Goal: Task Accomplishment & Management: Use online tool/utility

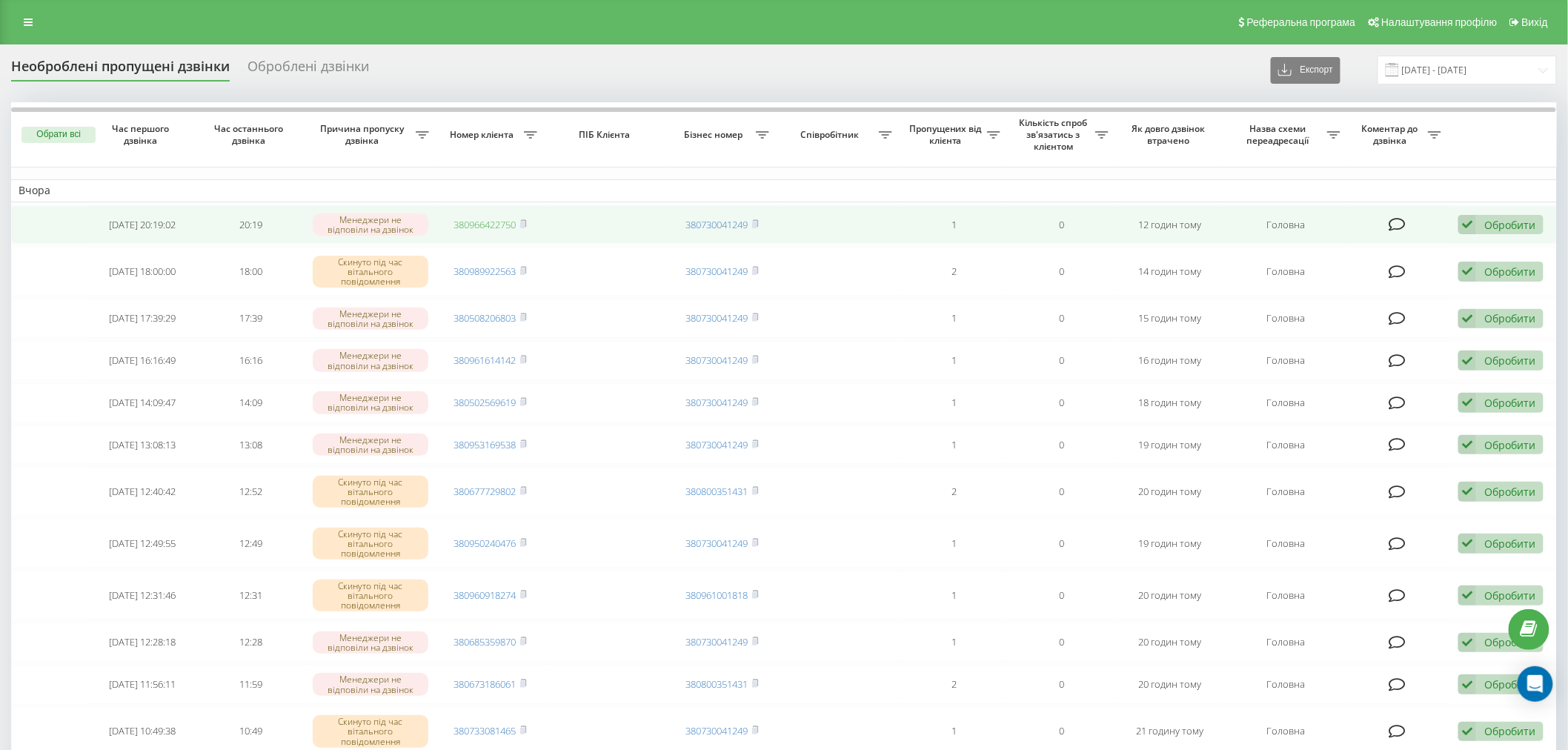
click at [494, 221] on link "380966422750" at bounding box center [485, 225] width 62 height 13
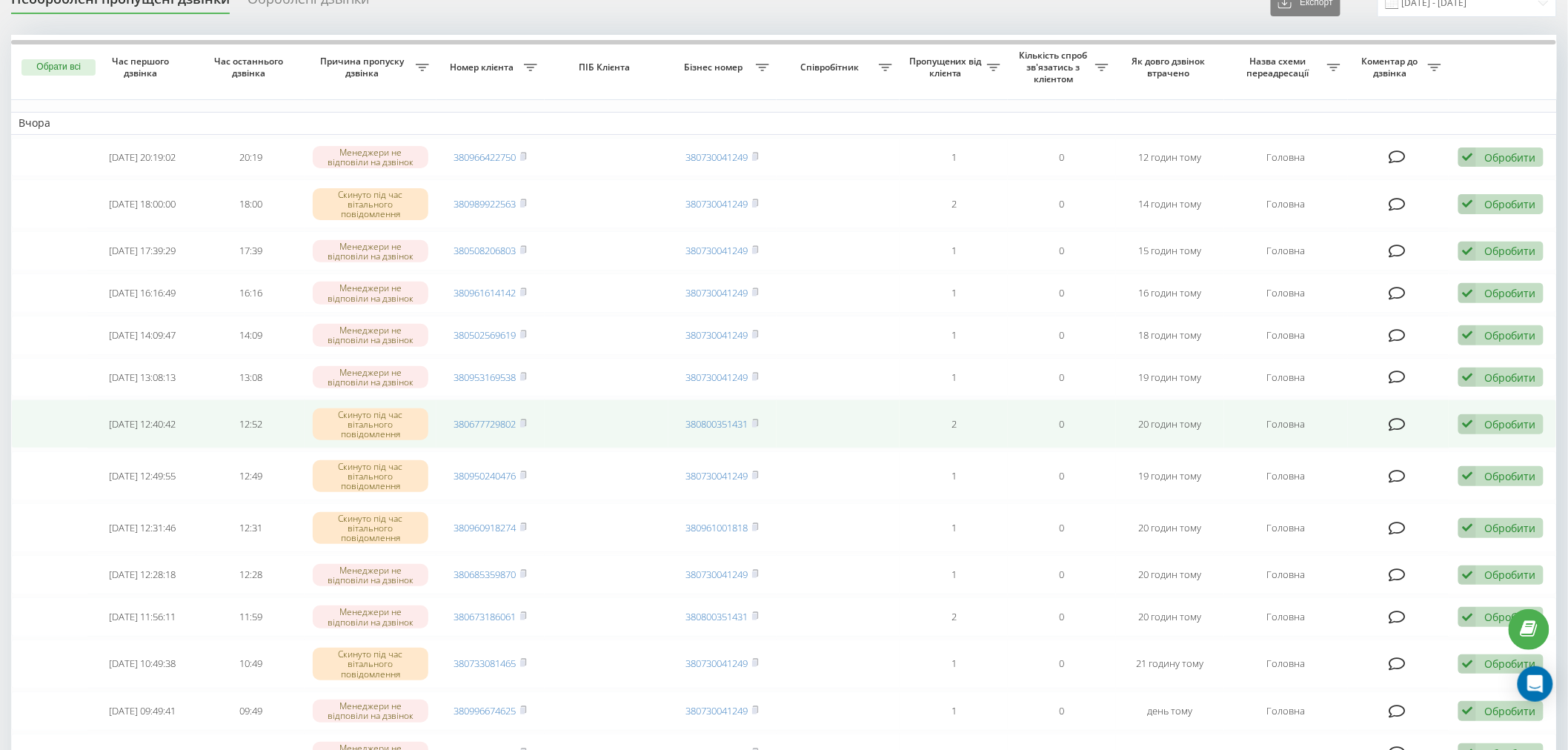
scroll to position [83, 0]
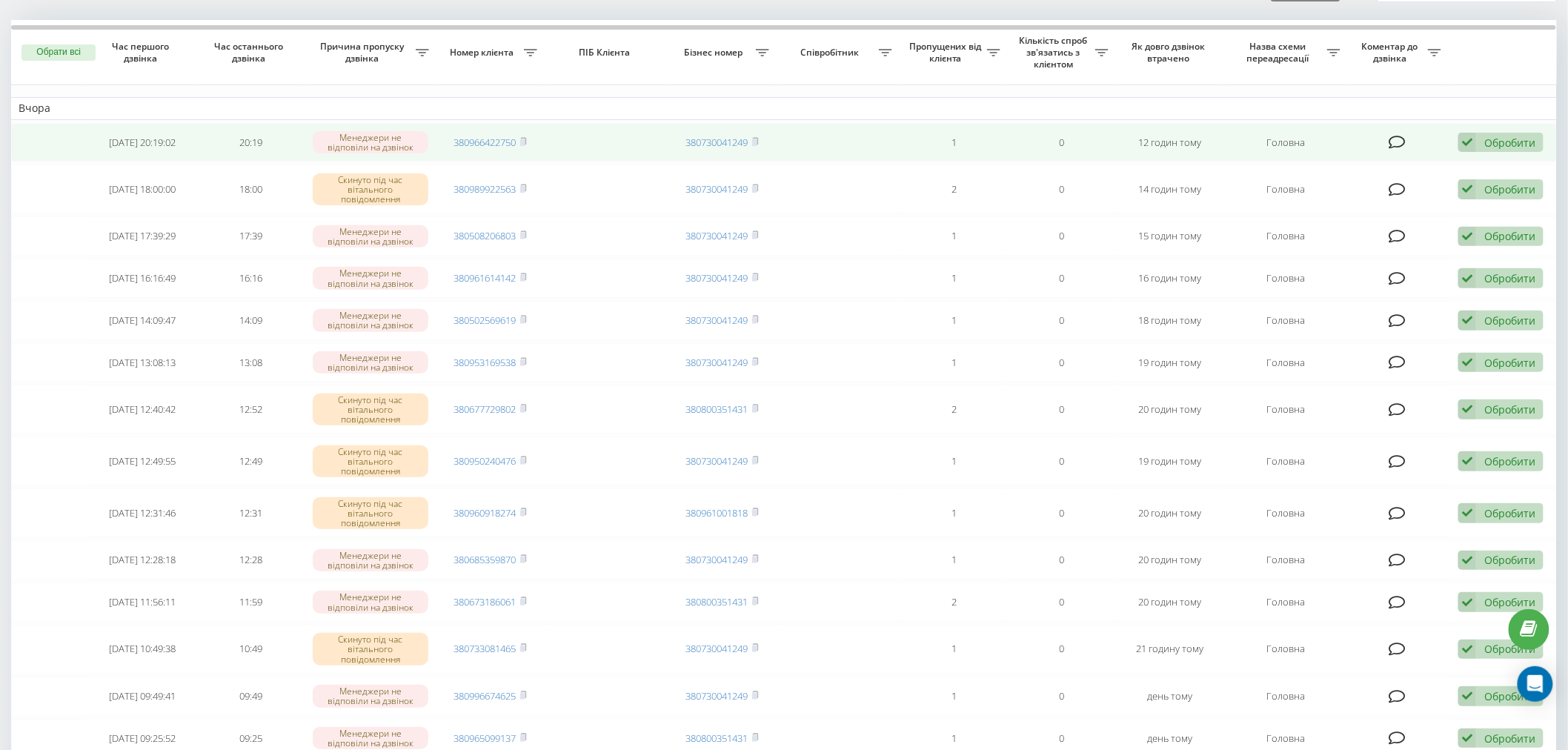
click at [1480, 148] on div "Обробити Не вдалося зв'язатися Зв'язався з клієнтом за допомогою іншого каналу …" at bounding box center [1500, 143] width 85 height 20
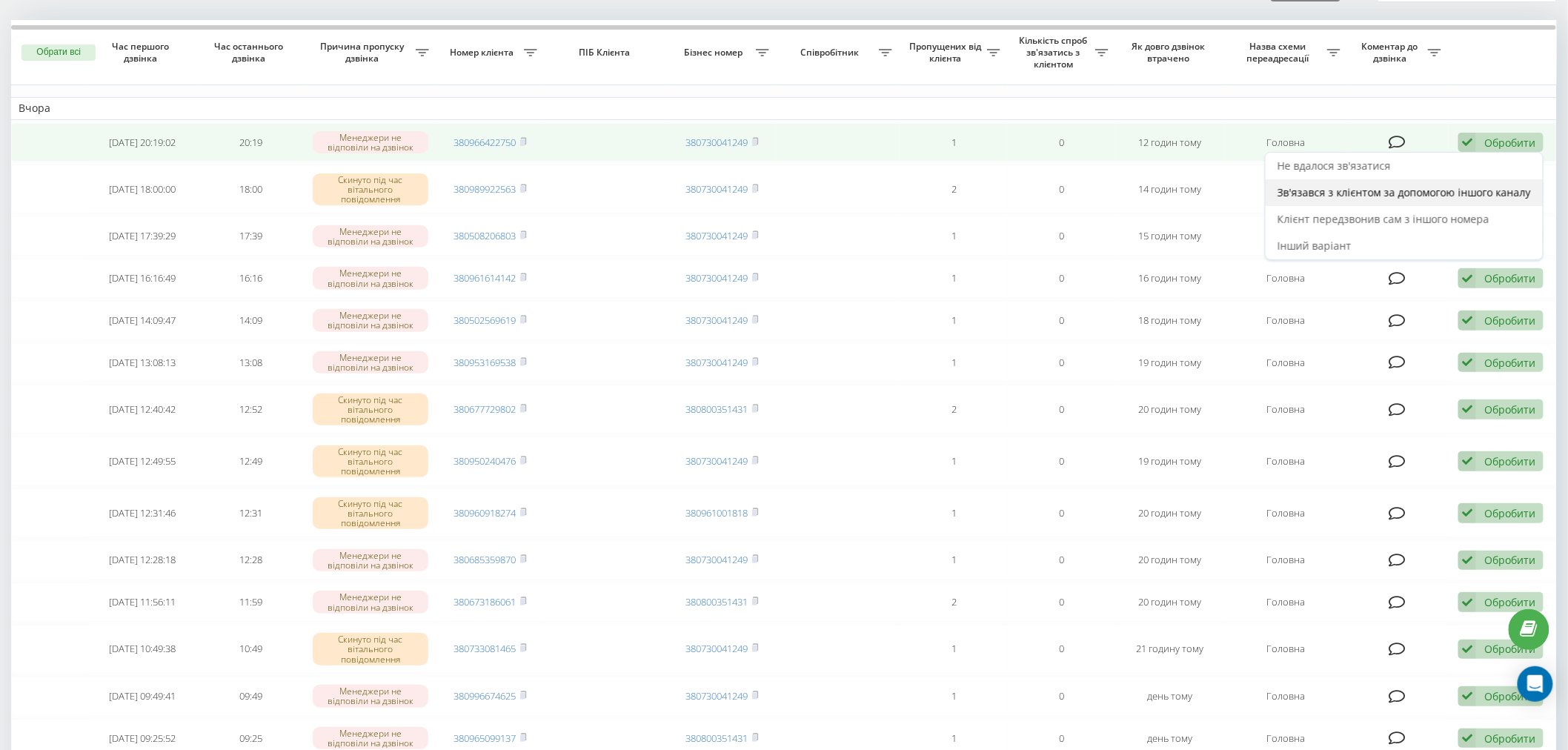
click at [1412, 197] on span "Зв'язався з клієнтом за допомогою іншого каналу" at bounding box center [1404, 192] width 253 height 14
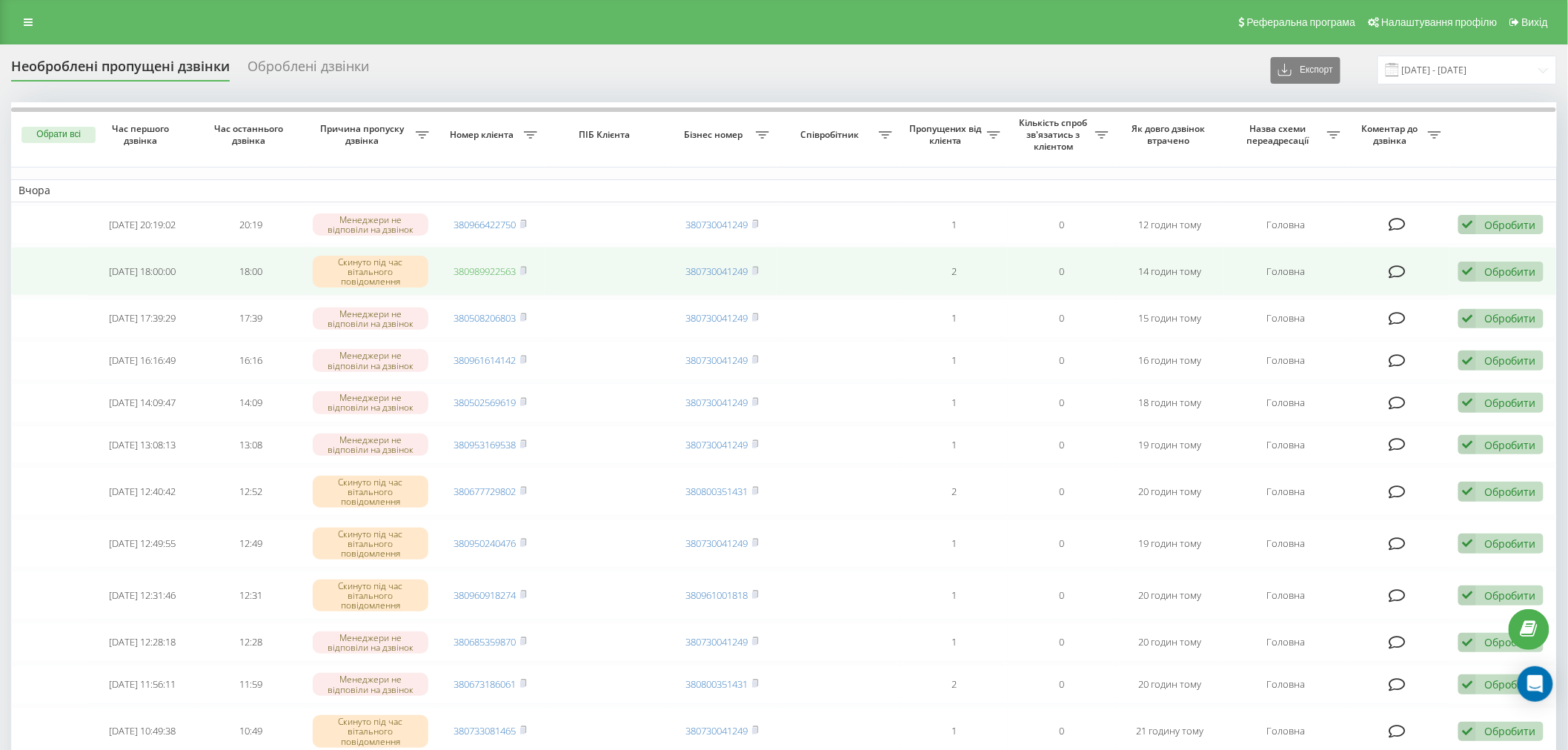
click at [472, 267] on link "380989922563" at bounding box center [485, 271] width 62 height 13
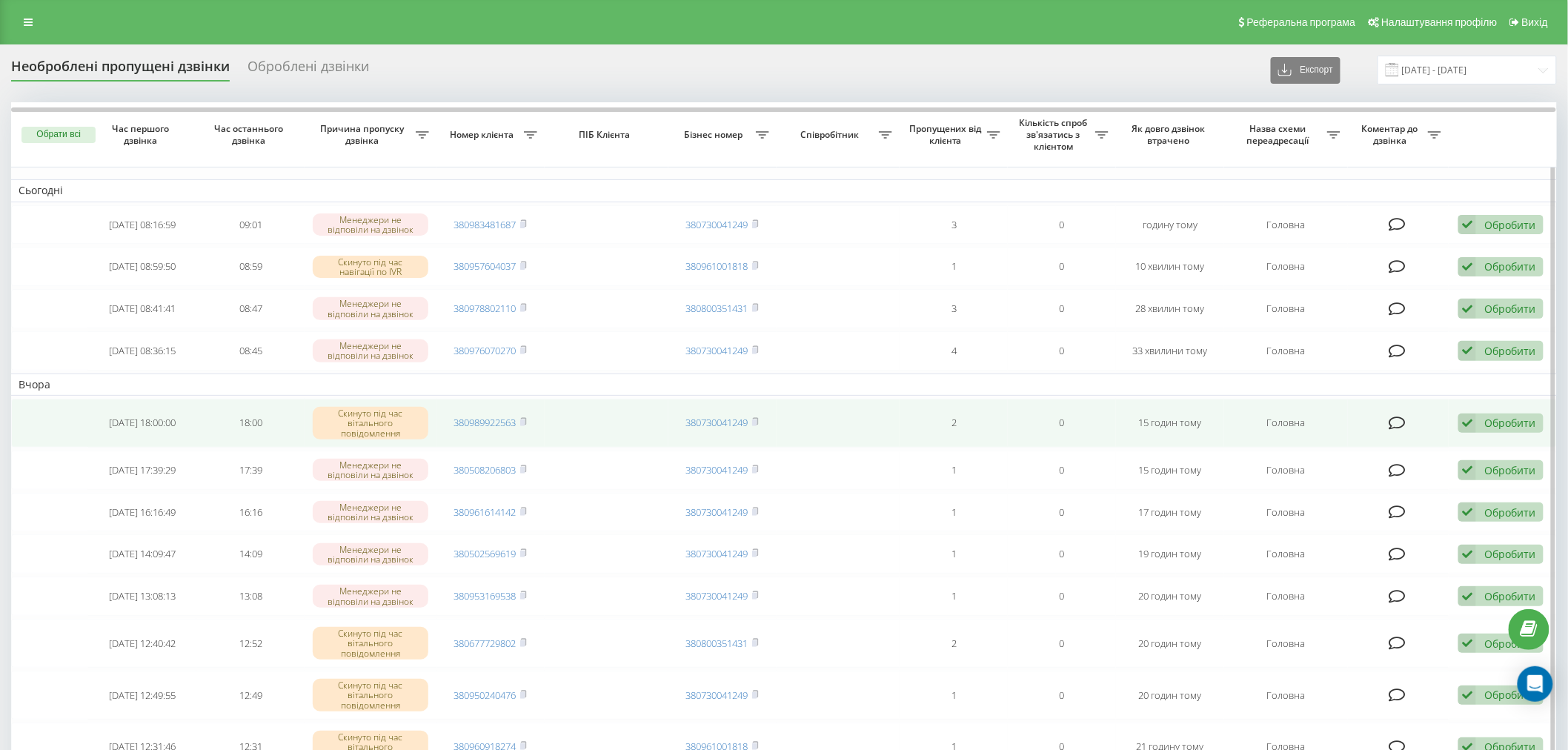
click at [513, 430] on td "380989922563" at bounding box center [490, 423] width 108 height 49
click at [499, 423] on link "380989922563" at bounding box center [485, 422] width 62 height 13
click at [1514, 429] on div "Обробити Не вдалося зв'язатися Зв'язався з клієнтом за допомогою іншого каналу …" at bounding box center [1500, 424] width 85 height 20
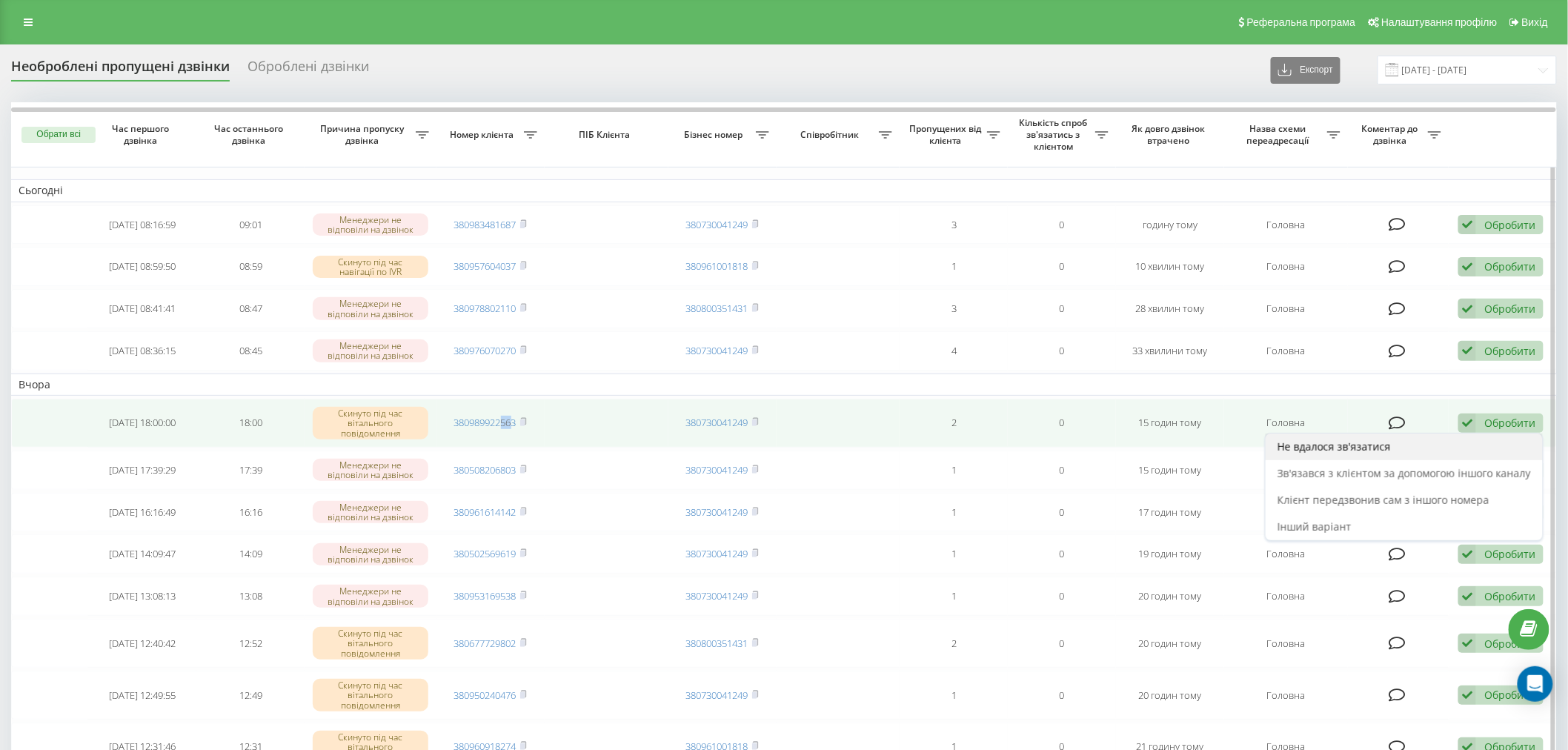
click at [1499, 443] on div "Не вдалося зв'язатися" at bounding box center [1405, 447] width 277 height 26
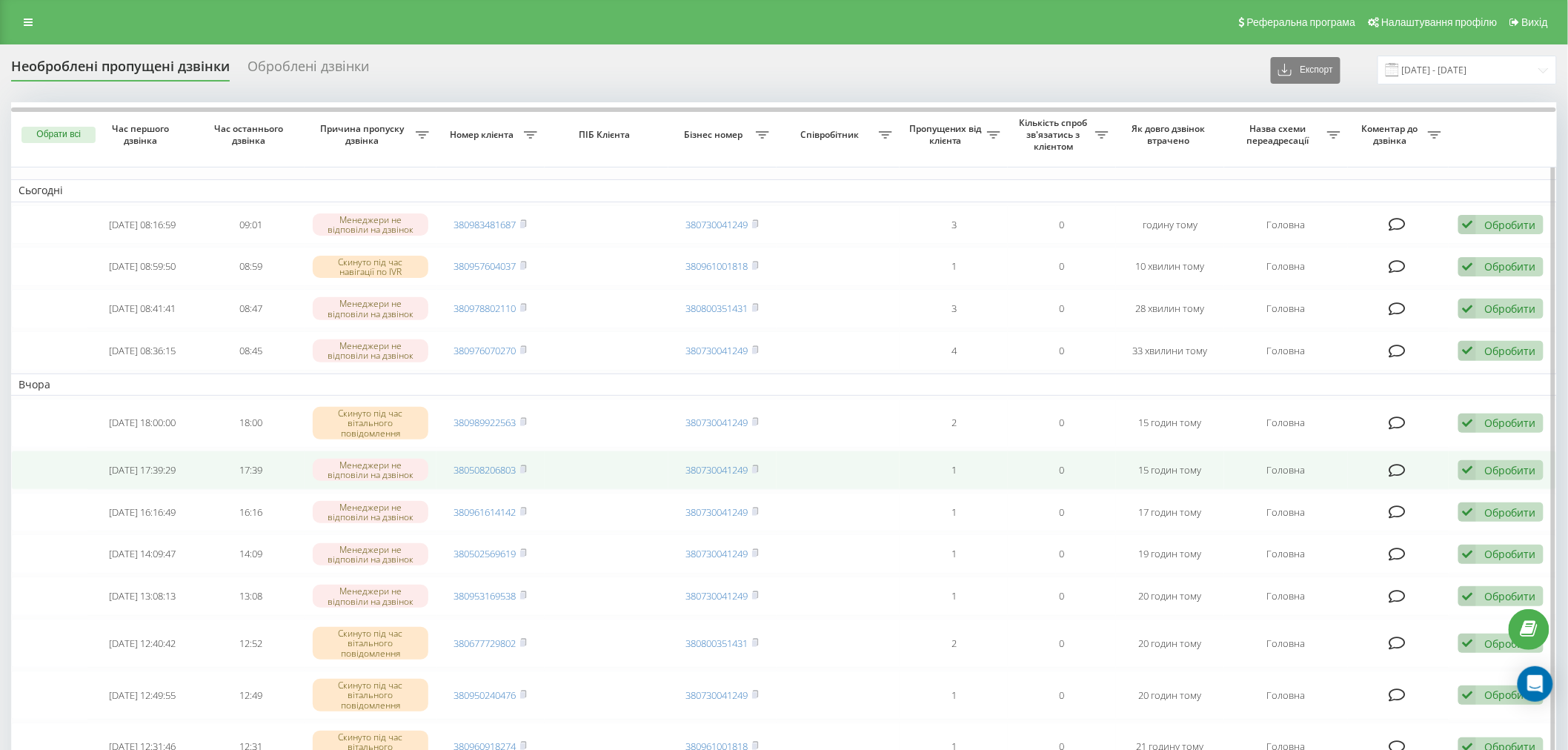
click at [490, 478] on td "380508206803" at bounding box center [490, 471] width 108 height 40
click at [490, 473] on link "380508206803" at bounding box center [485, 470] width 62 height 13
click at [1500, 468] on div "Обробити" at bounding box center [1510, 470] width 51 height 14
drag, startPoint x: 1469, startPoint y: 485, endPoint x: 1445, endPoint y: 386, distance: 101.9
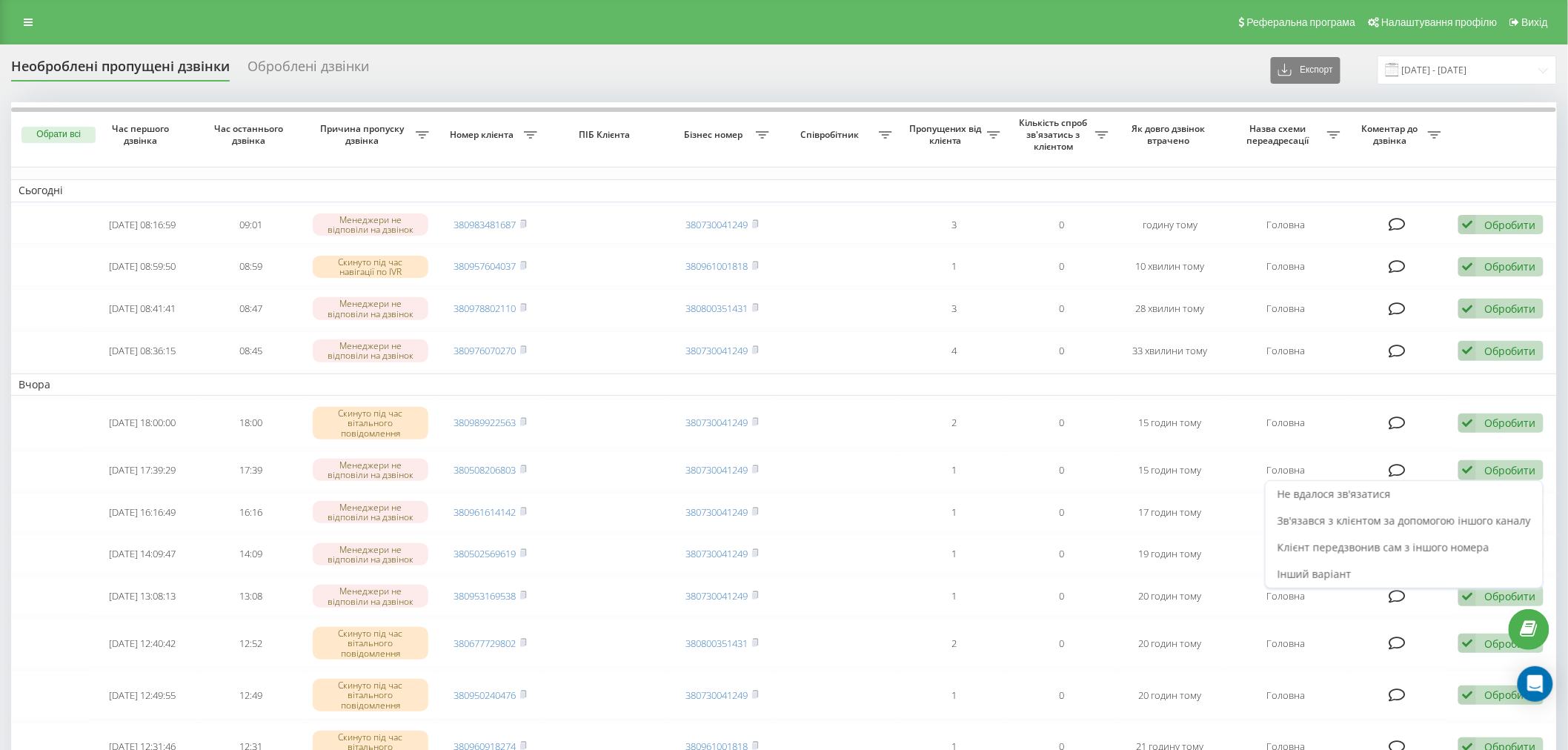
click at [1470, 487] on div "Не вдалося зв'язатися" at bounding box center [1405, 494] width 277 height 26
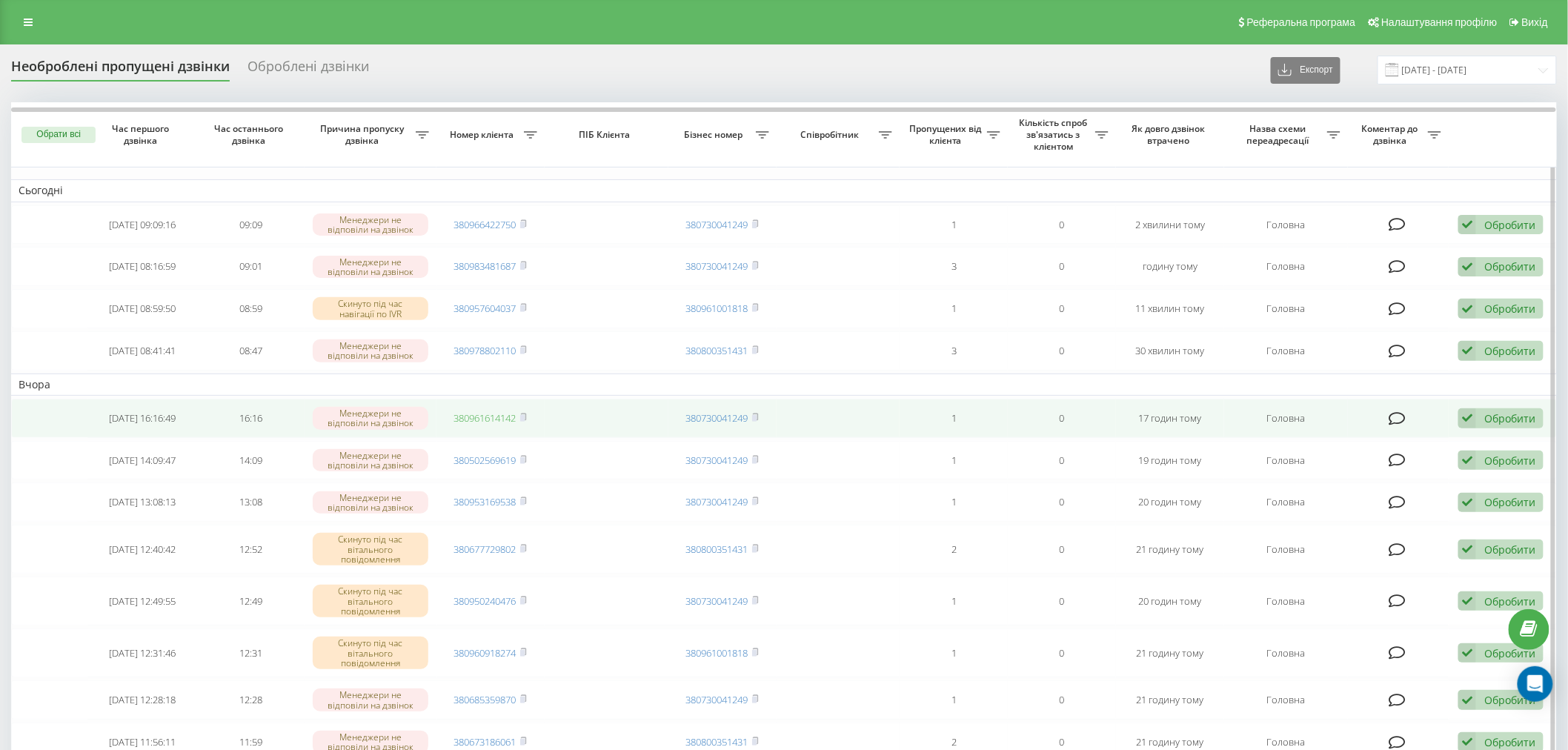
click at [475, 420] on link "380961614142" at bounding box center [485, 418] width 62 height 13
click at [1502, 415] on div "Обробити" at bounding box center [1510, 418] width 51 height 14
click at [1438, 444] on div "Не вдалося зв'язатися" at bounding box center [1405, 443] width 277 height 26
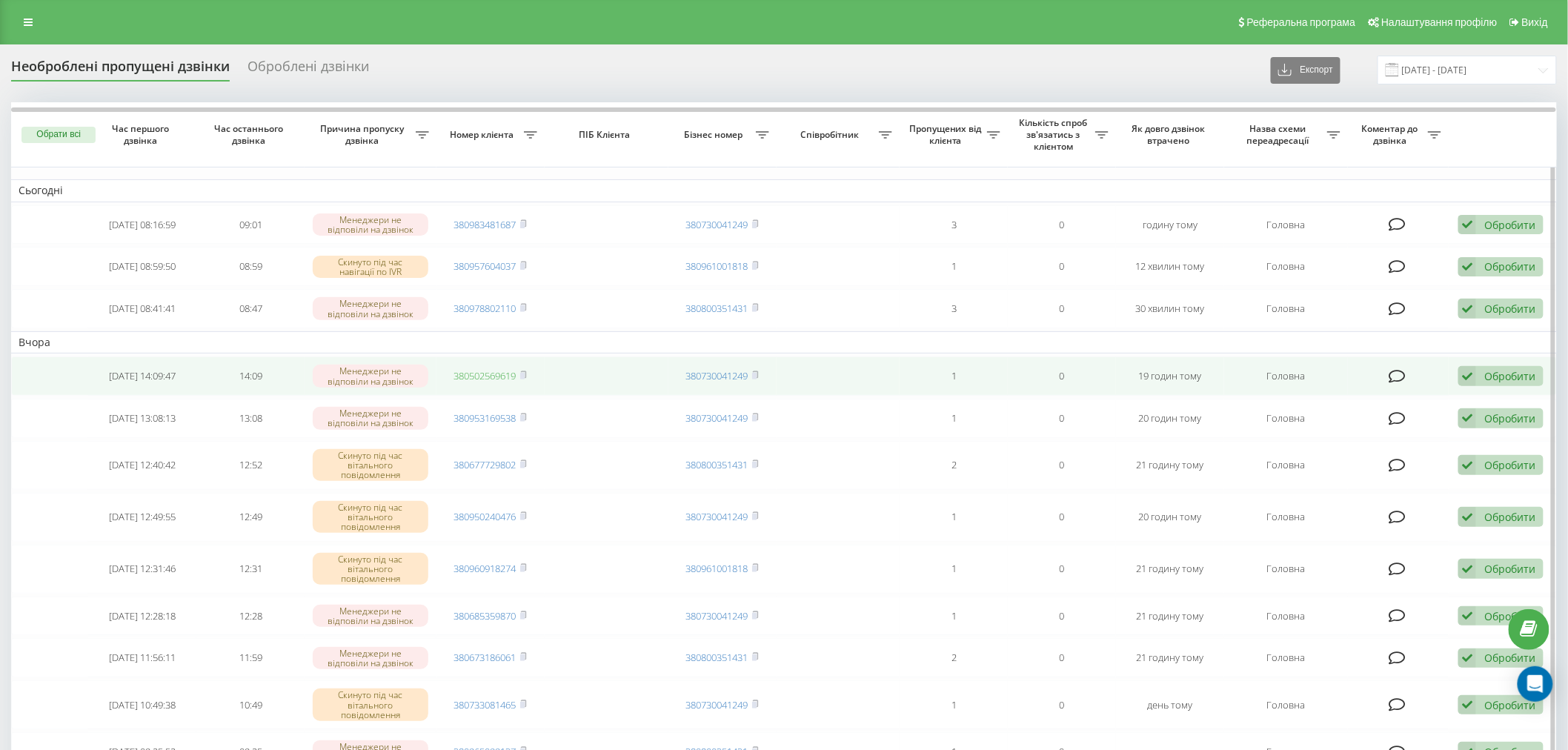
click at [484, 373] on link "380502569619" at bounding box center [485, 376] width 62 height 13
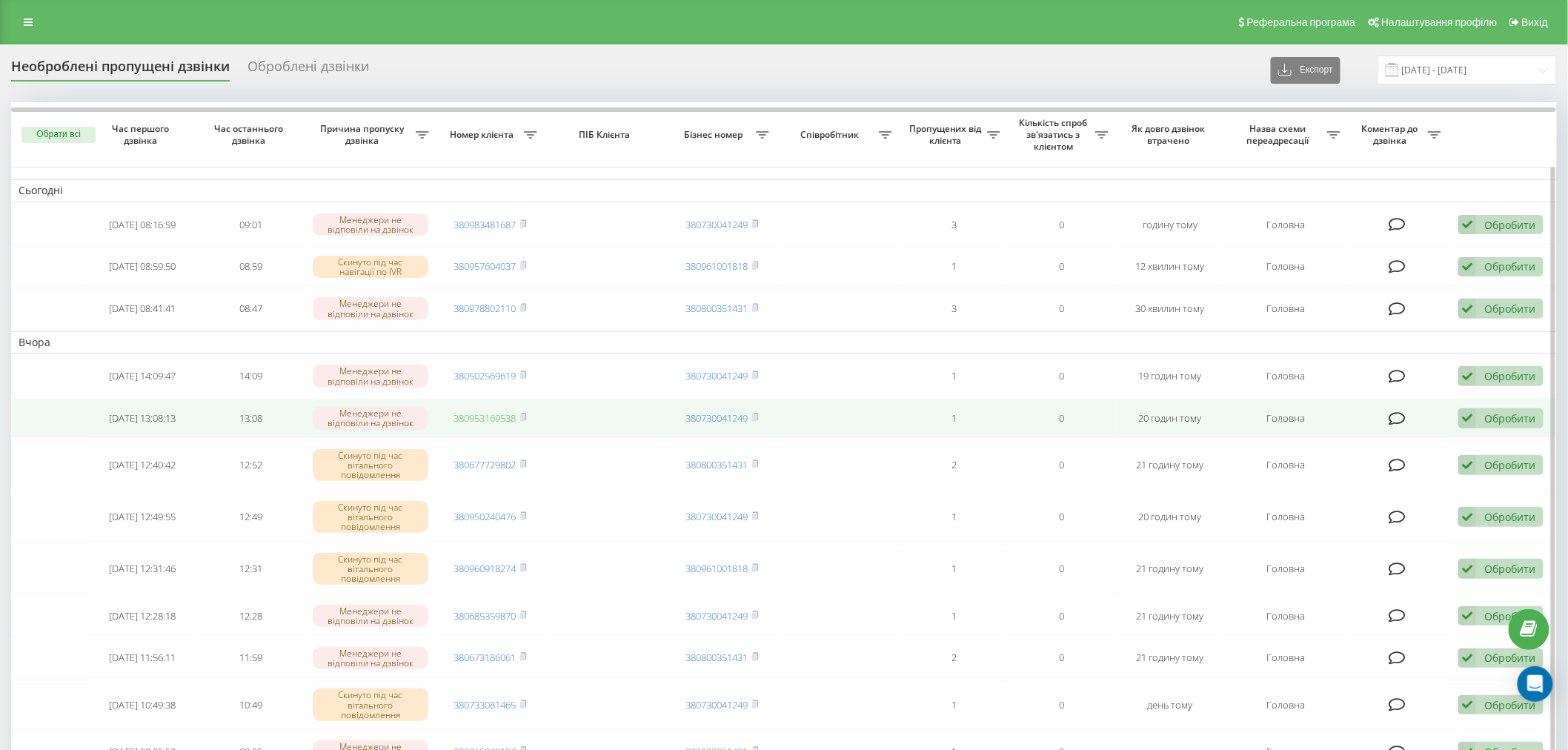
click at [507, 411] on link "380953169538" at bounding box center [485, 418] width 62 height 13
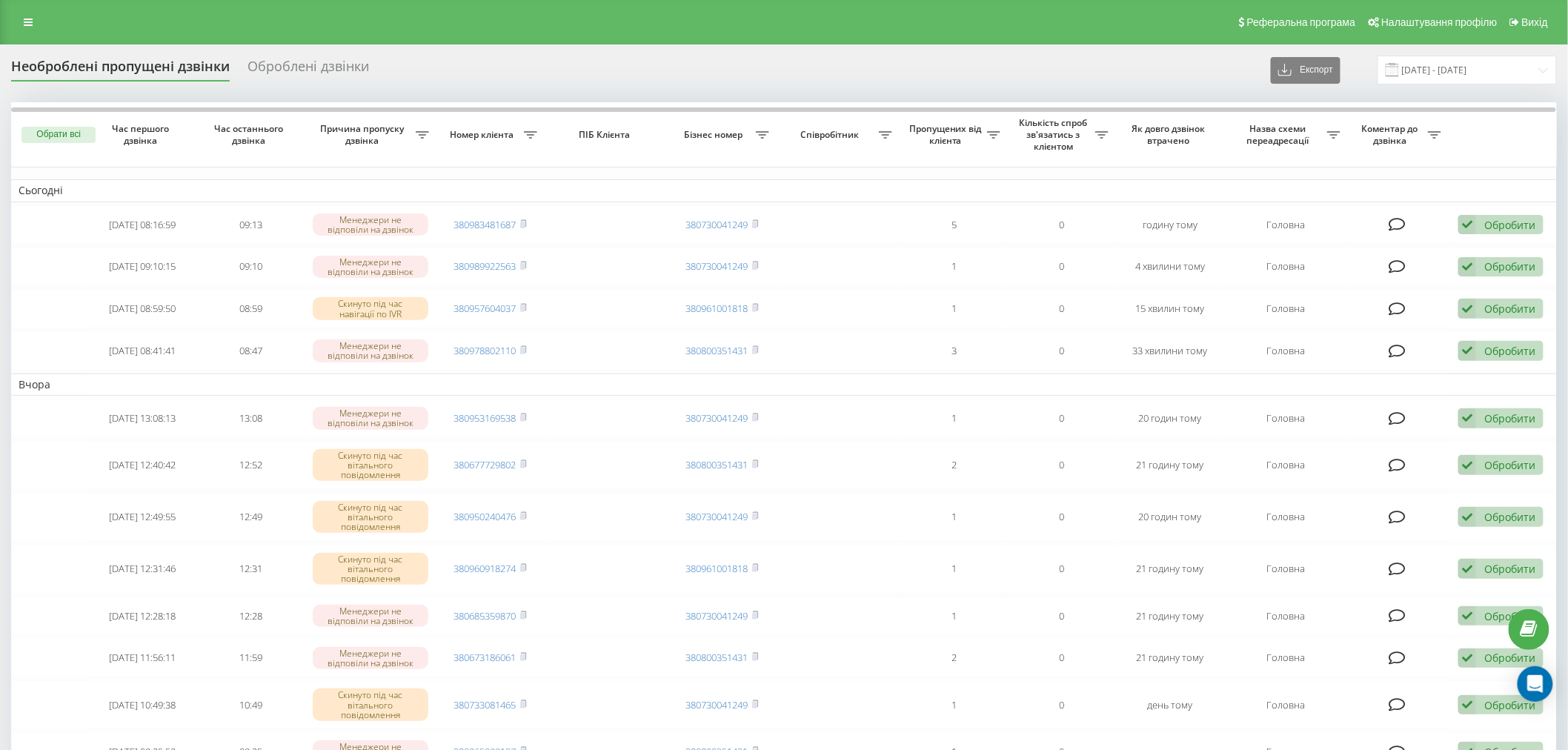
click at [813, 82] on div "Необроблені пропущені дзвінки Оброблені дзвінки Експорт .csv .xlsx 19.09.2025 -…" at bounding box center [784, 69] width 1546 height 29
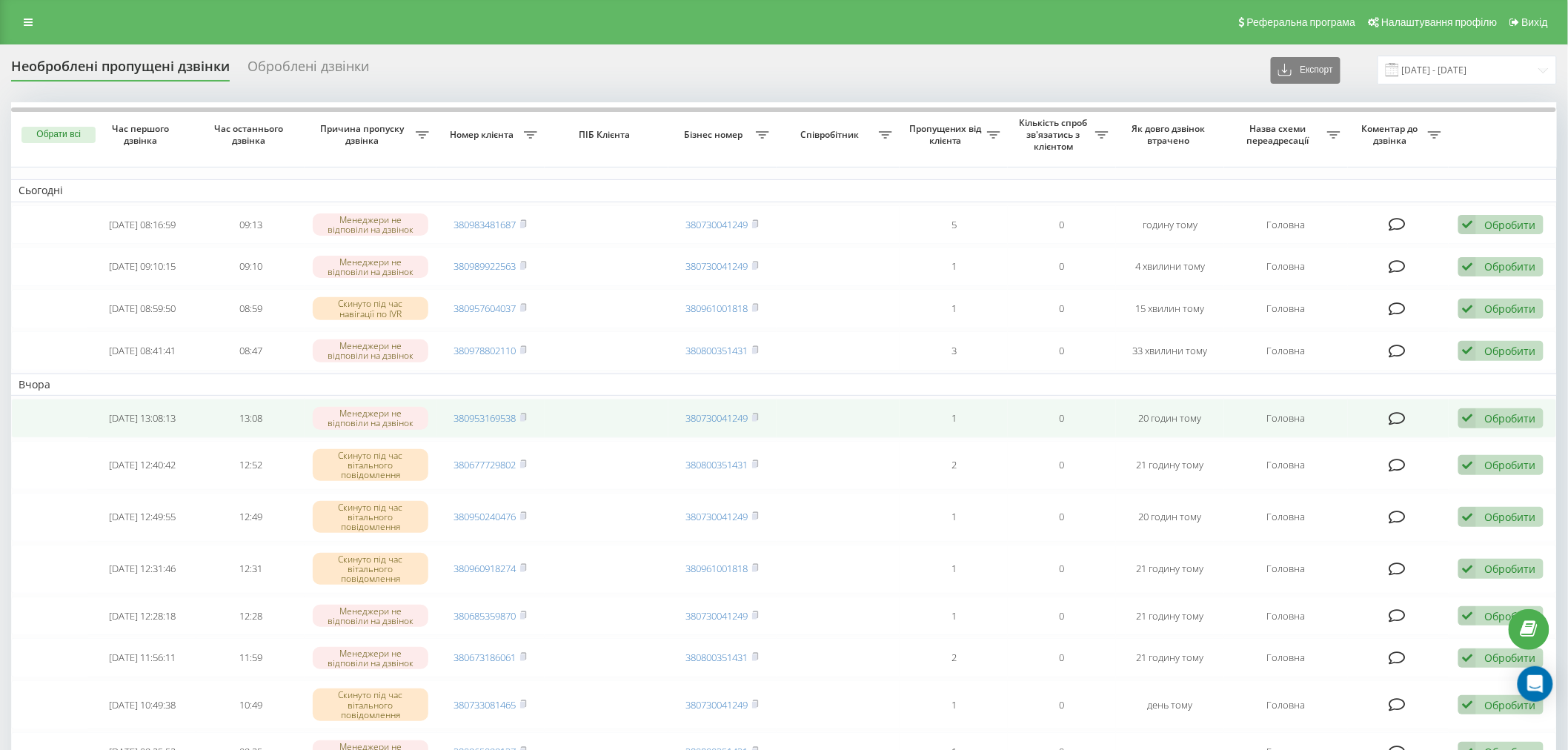
drag, startPoint x: 1490, startPoint y: 406, endPoint x: 1485, endPoint y: 415, distance: 10.3
click at [1490, 408] on div "Обробити Не вдалося зв'язатися Зв'язався з клієнтом за допомогою іншого каналу …" at bounding box center [1500, 418] width 85 height 20
click at [1480, 434] on div "Не вдалося зв'язатися" at bounding box center [1405, 443] width 277 height 26
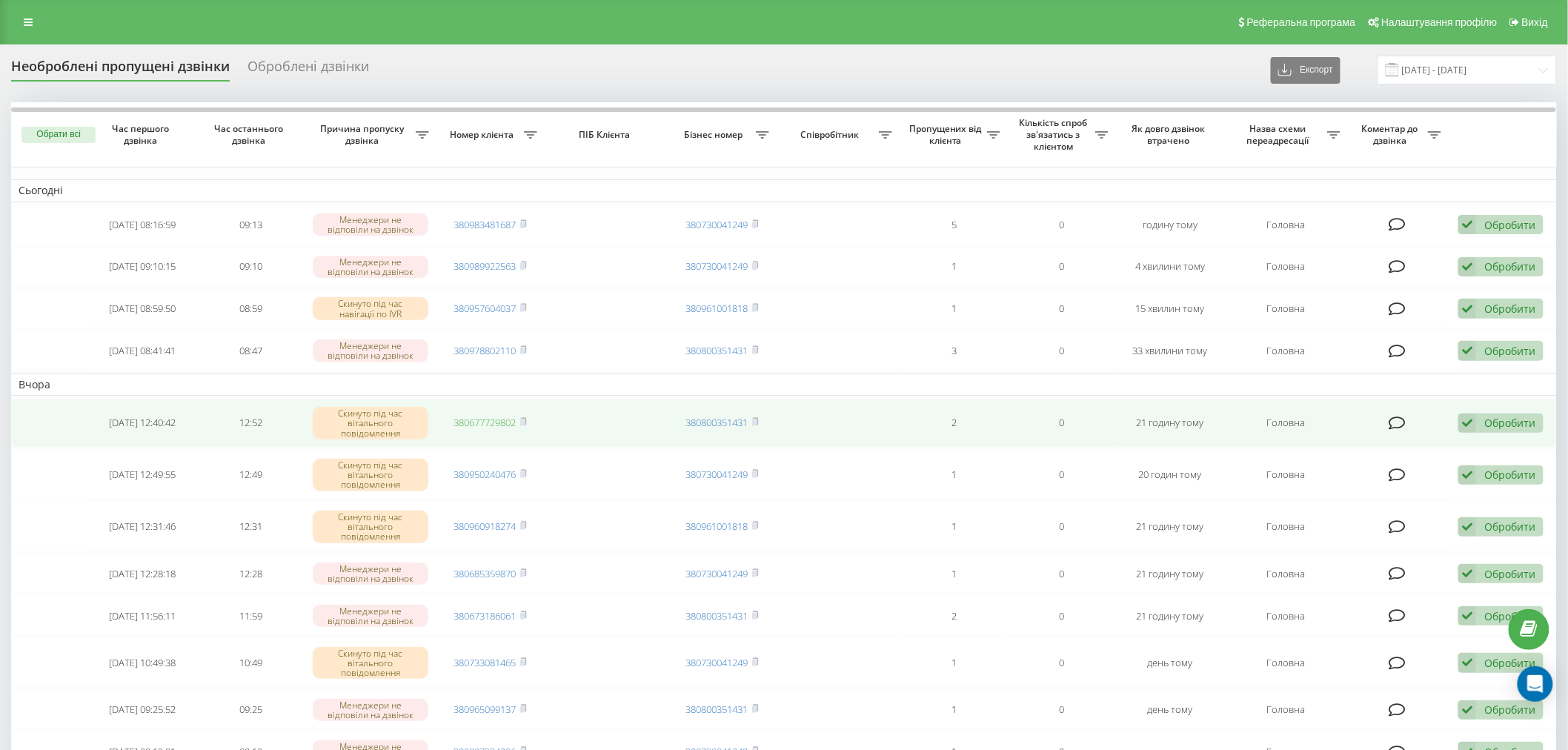
click at [495, 423] on link "380677729802" at bounding box center [485, 422] width 62 height 13
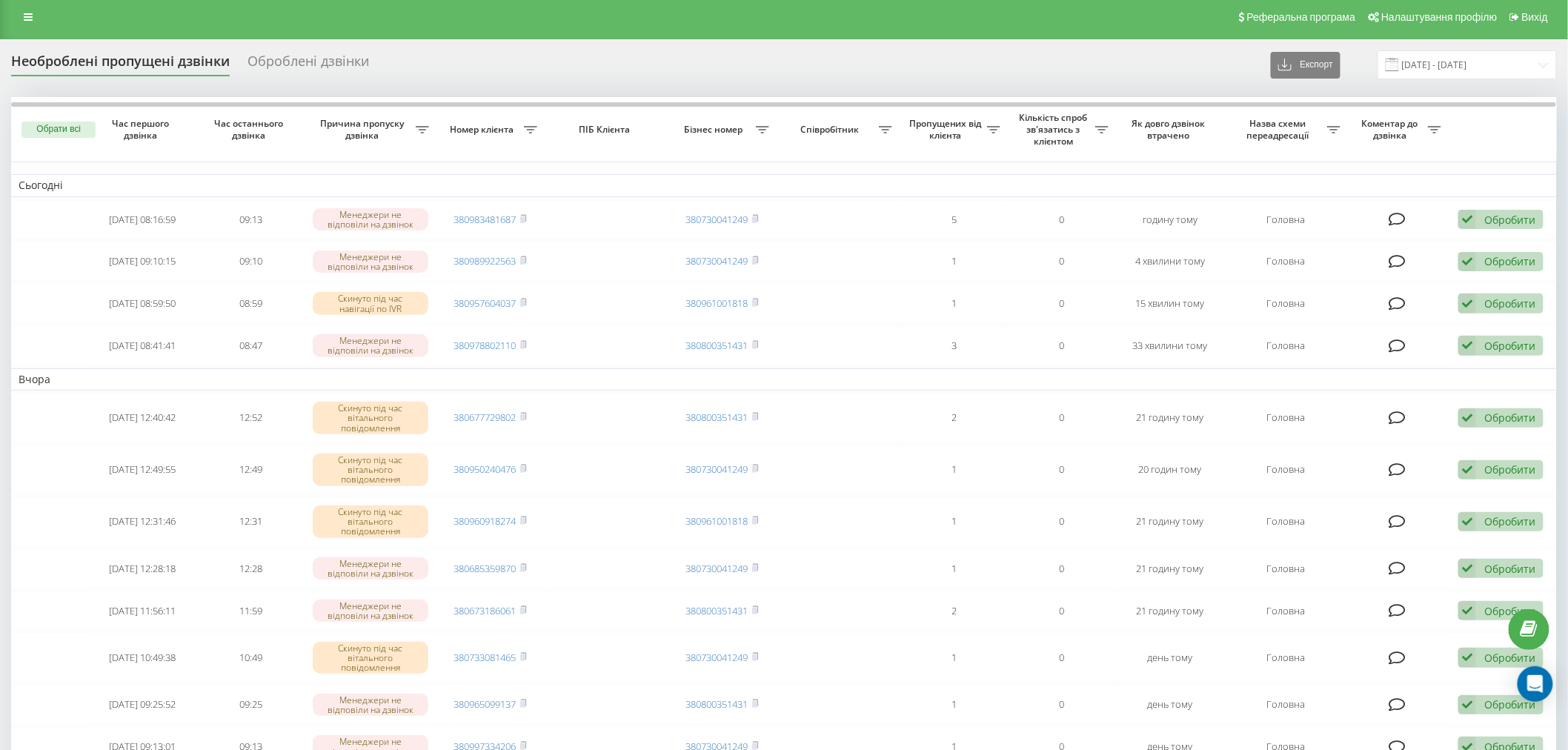
scroll to position [170, 0]
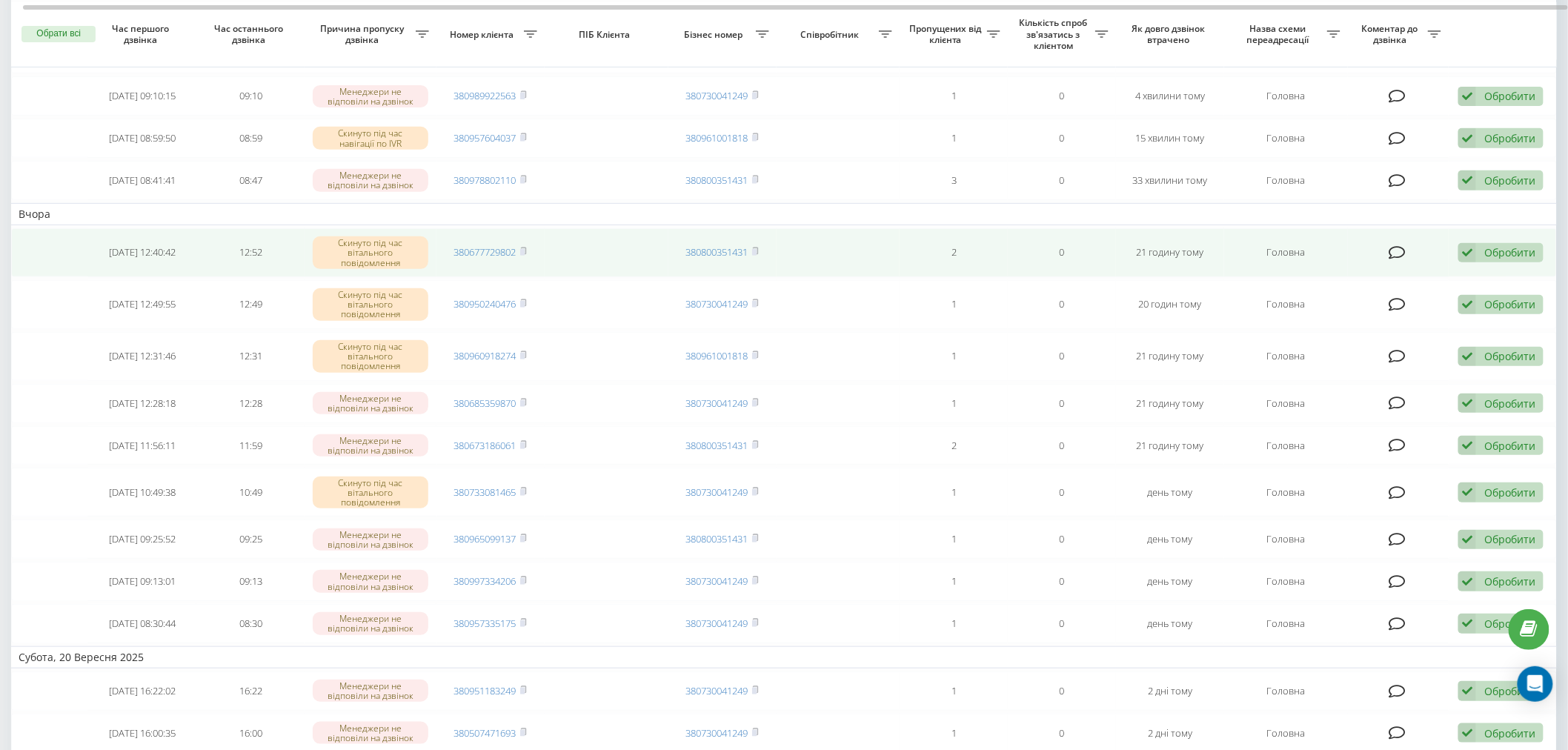
click at [1529, 245] on div "Обробити" at bounding box center [1510, 252] width 51 height 14
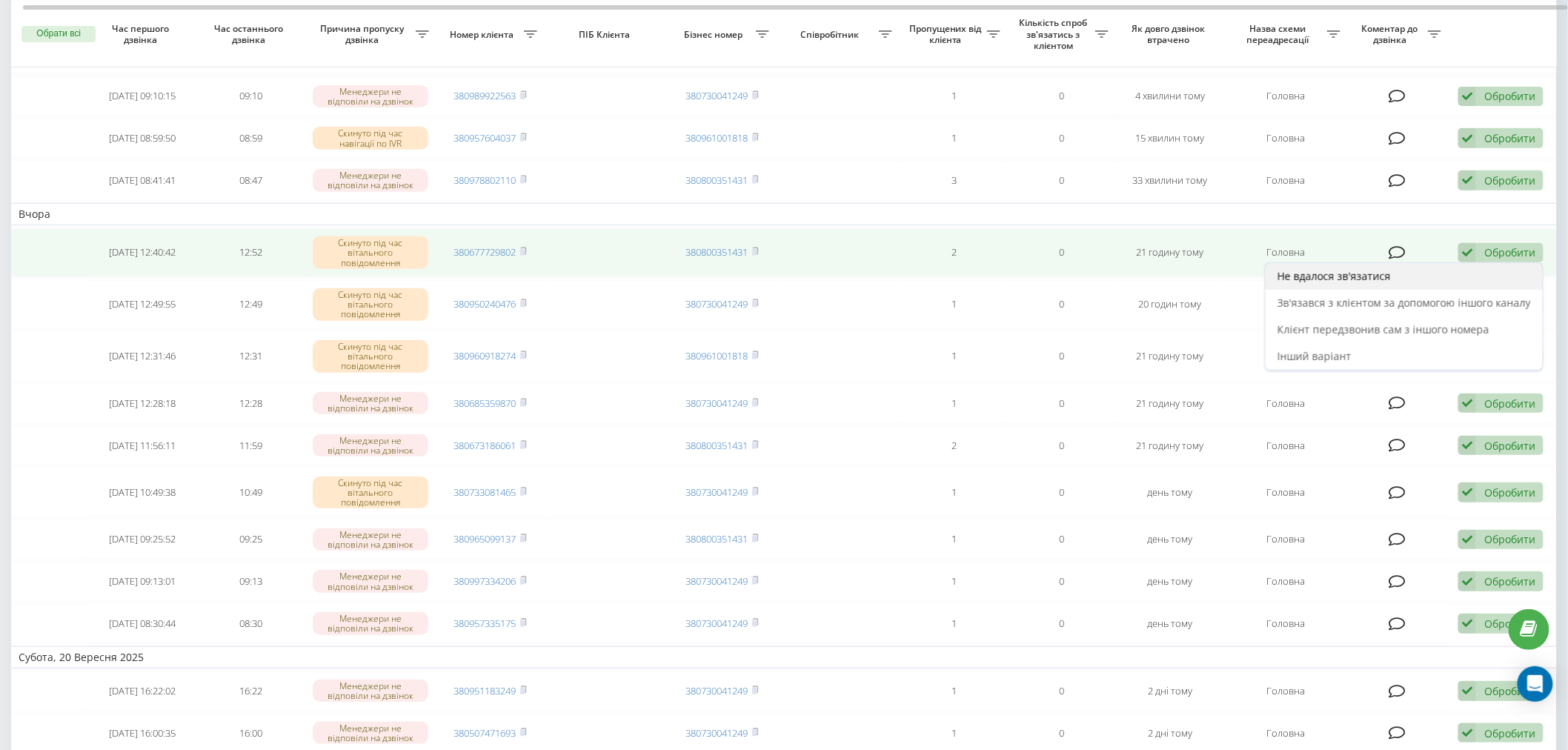
click at [1535, 265] on div "Не вдалося зв'язатися" at bounding box center [1405, 277] width 277 height 26
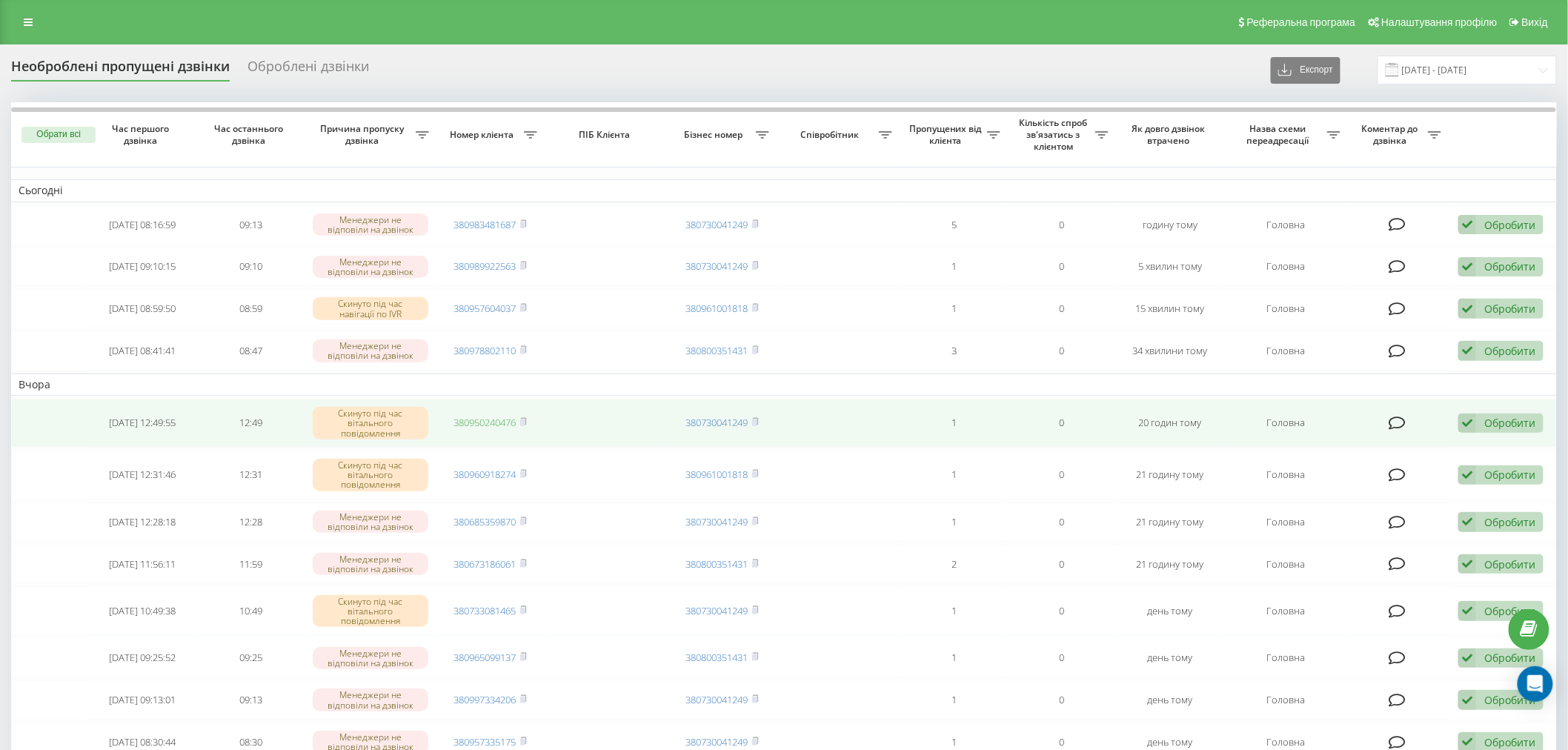
click at [495, 426] on link "380950240476" at bounding box center [485, 422] width 62 height 13
click at [1494, 419] on div "Обробити" at bounding box center [1510, 422] width 51 height 14
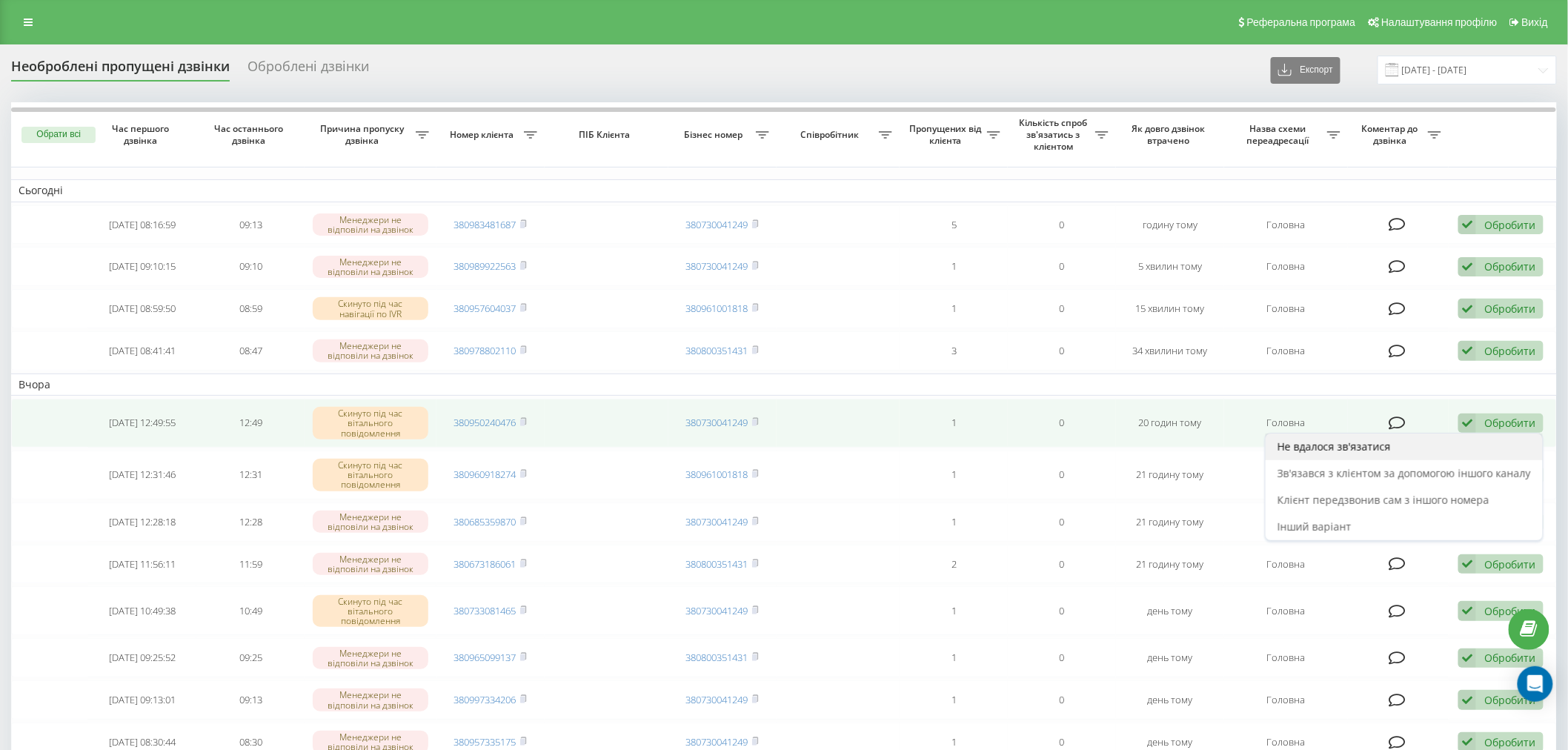
click at [1491, 444] on div "Не вдалося зв'язатися" at bounding box center [1405, 447] width 277 height 26
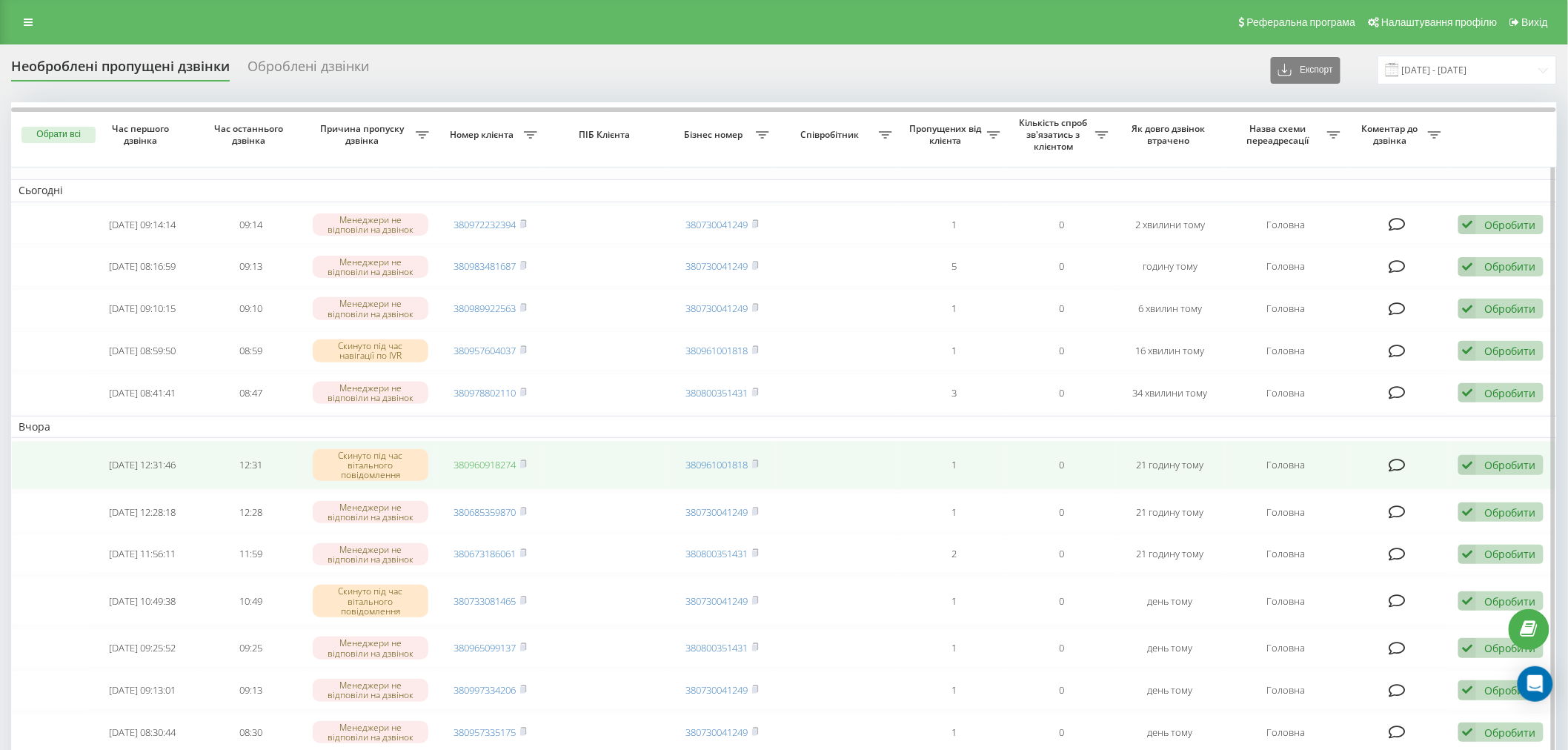
click at [487, 458] on link "380960918274" at bounding box center [485, 465] width 62 height 13
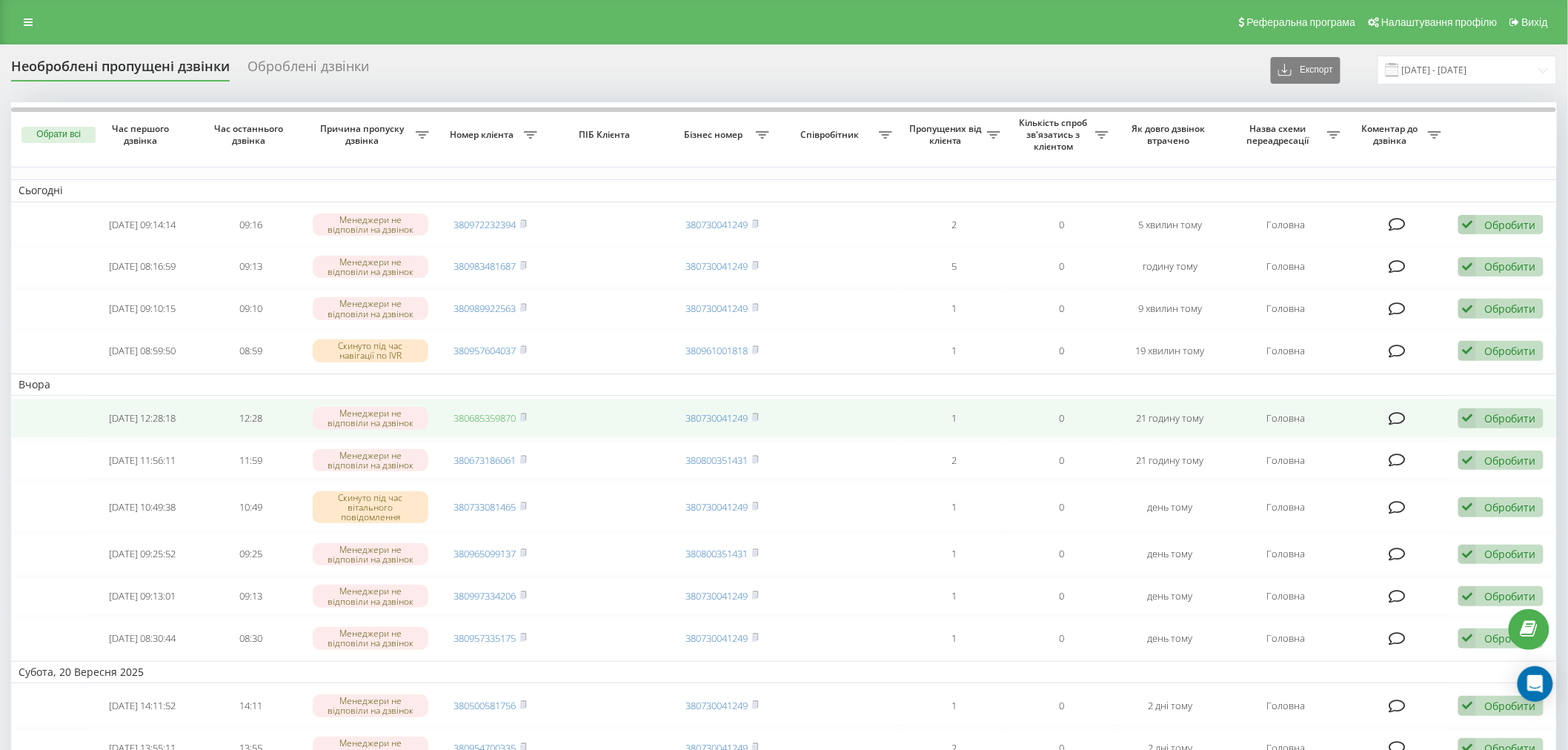
click at [489, 419] on link "380685359870" at bounding box center [485, 418] width 62 height 13
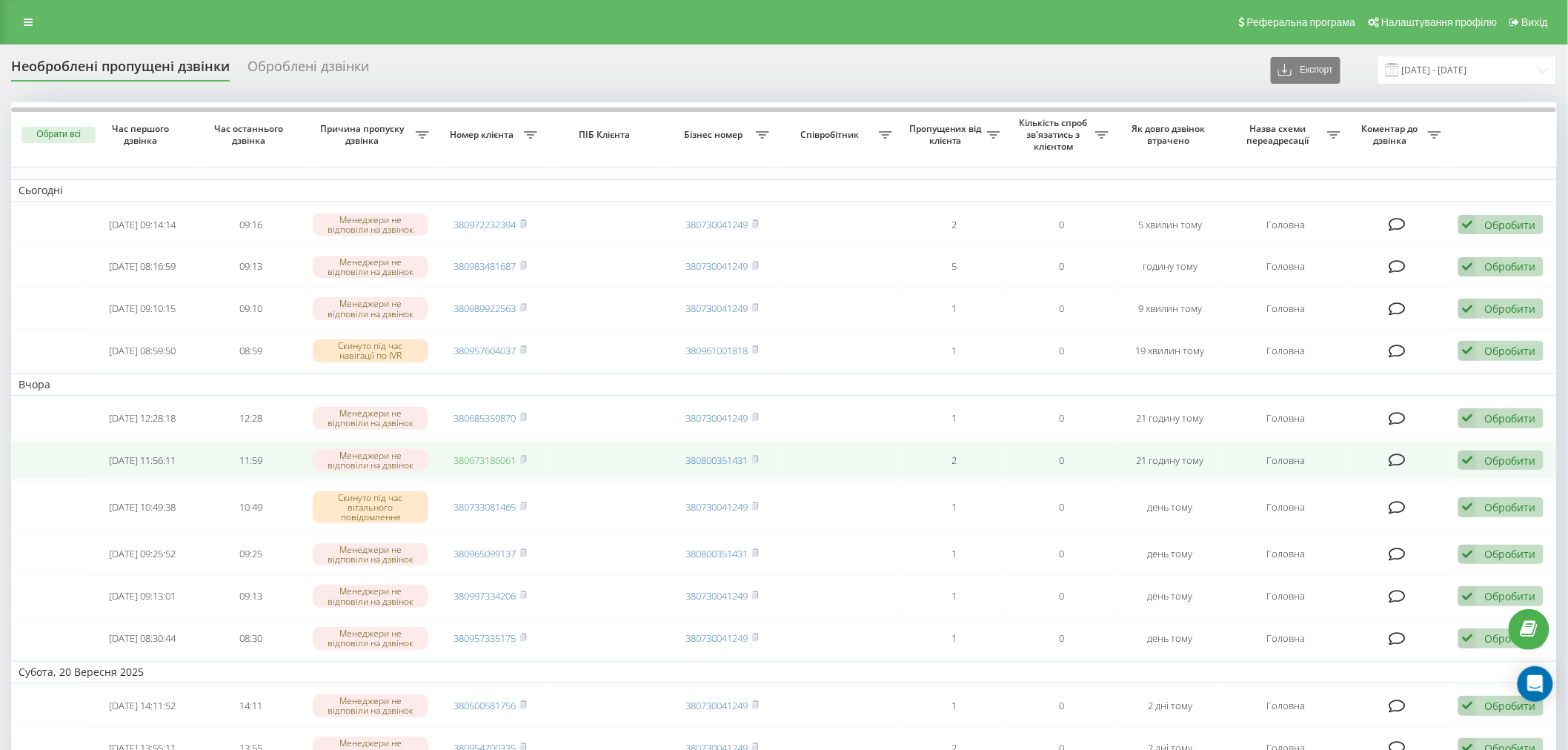
click at [500, 457] on link "380673186061" at bounding box center [485, 460] width 62 height 13
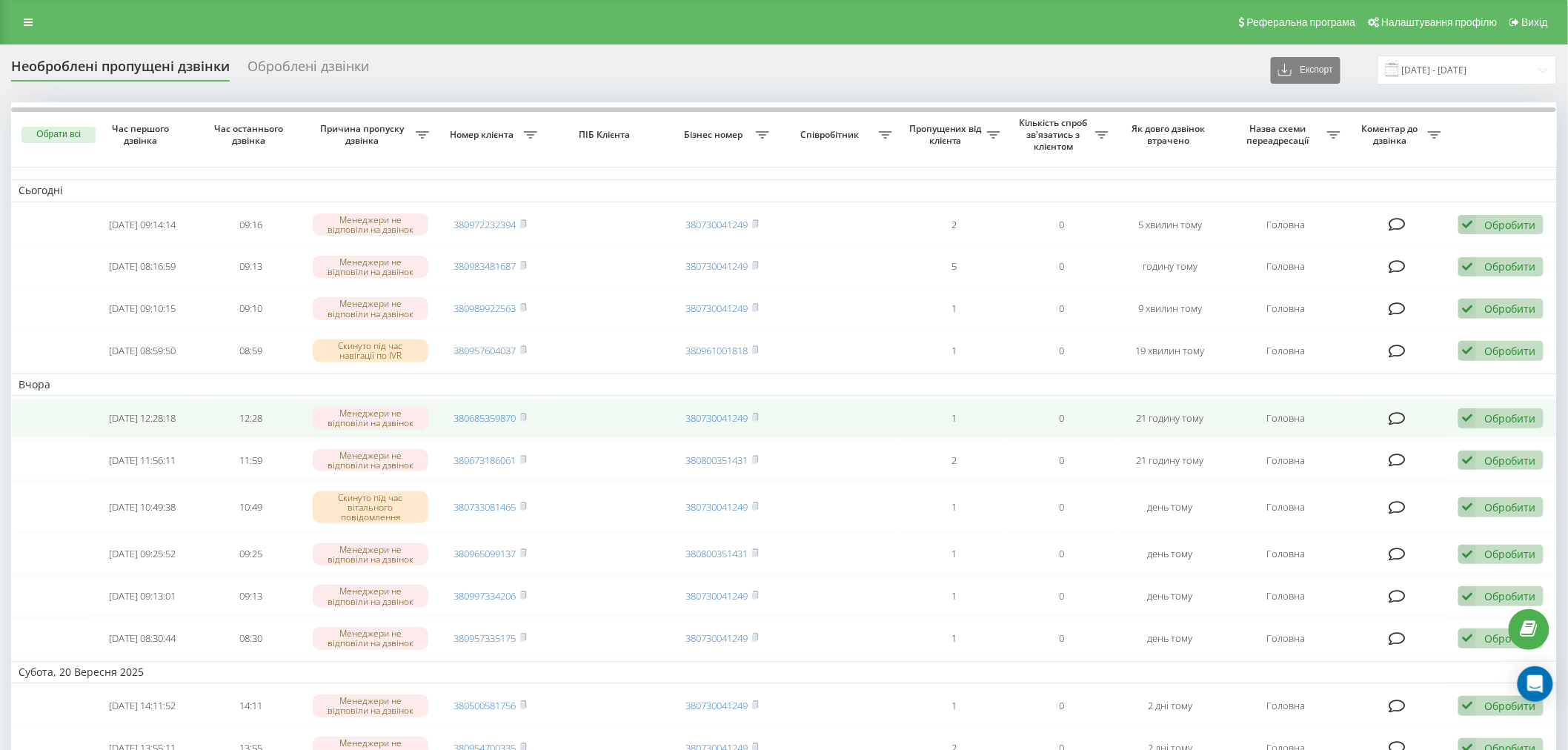
click at [1499, 420] on div "Обробити" at bounding box center [1510, 418] width 51 height 14
click at [1483, 446] on div "Не вдалося зв'язатися" at bounding box center [1405, 443] width 277 height 26
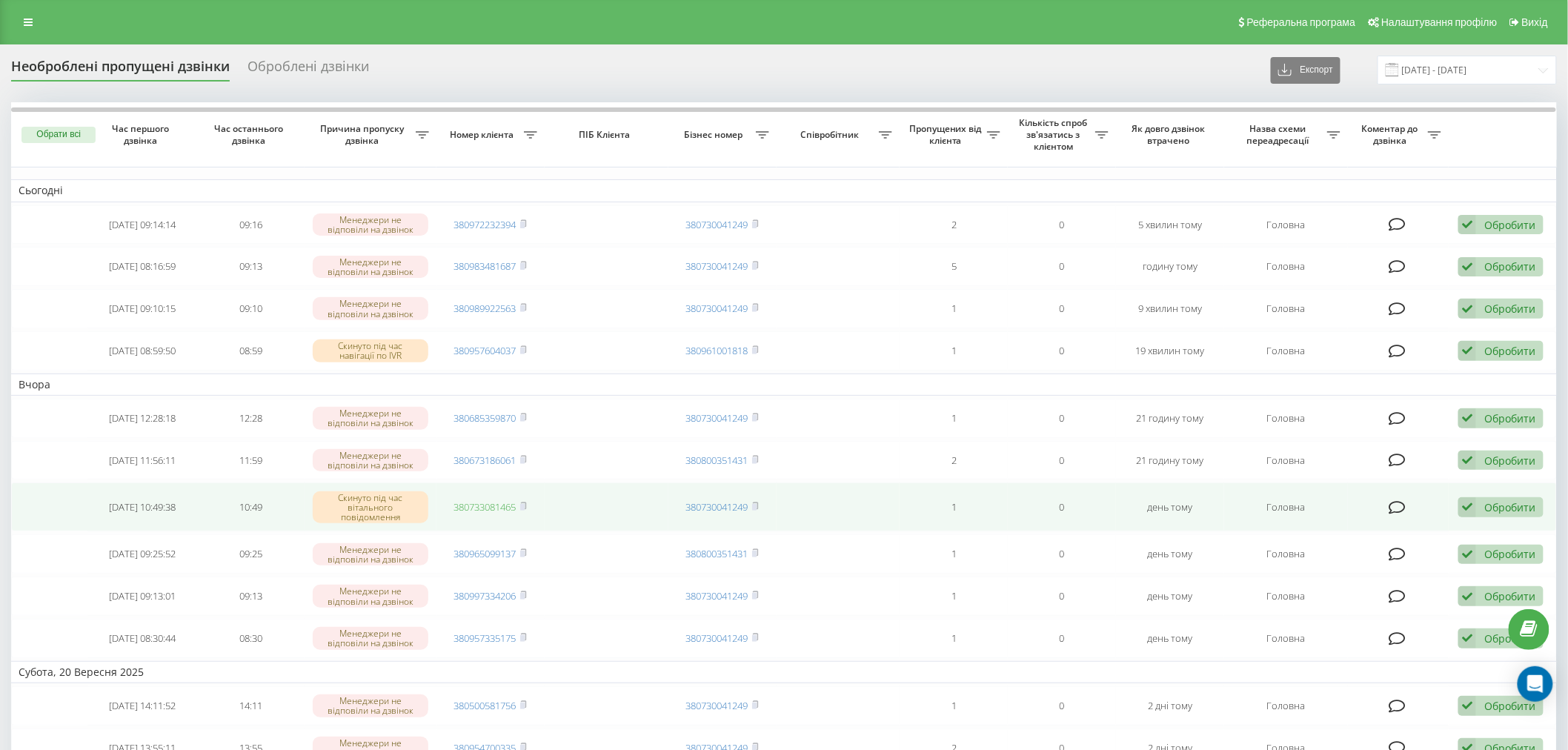
click at [499, 508] on link "380733081465" at bounding box center [485, 507] width 62 height 13
drag, startPoint x: 1493, startPoint y: 495, endPoint x: 1488, endPoint y: 509, distance: 14.9
click at [1493, 497] on div "Обробити Не вдалося зв'язатися Зв'язався з клієнтом за допомогою іншого каналу …" at bounding box center [1500, 507] width 85 height 20
click at [1398, 522] on div "Не вдалося зв'язатися" at bounding box center [1405, 531] width 277 height 26
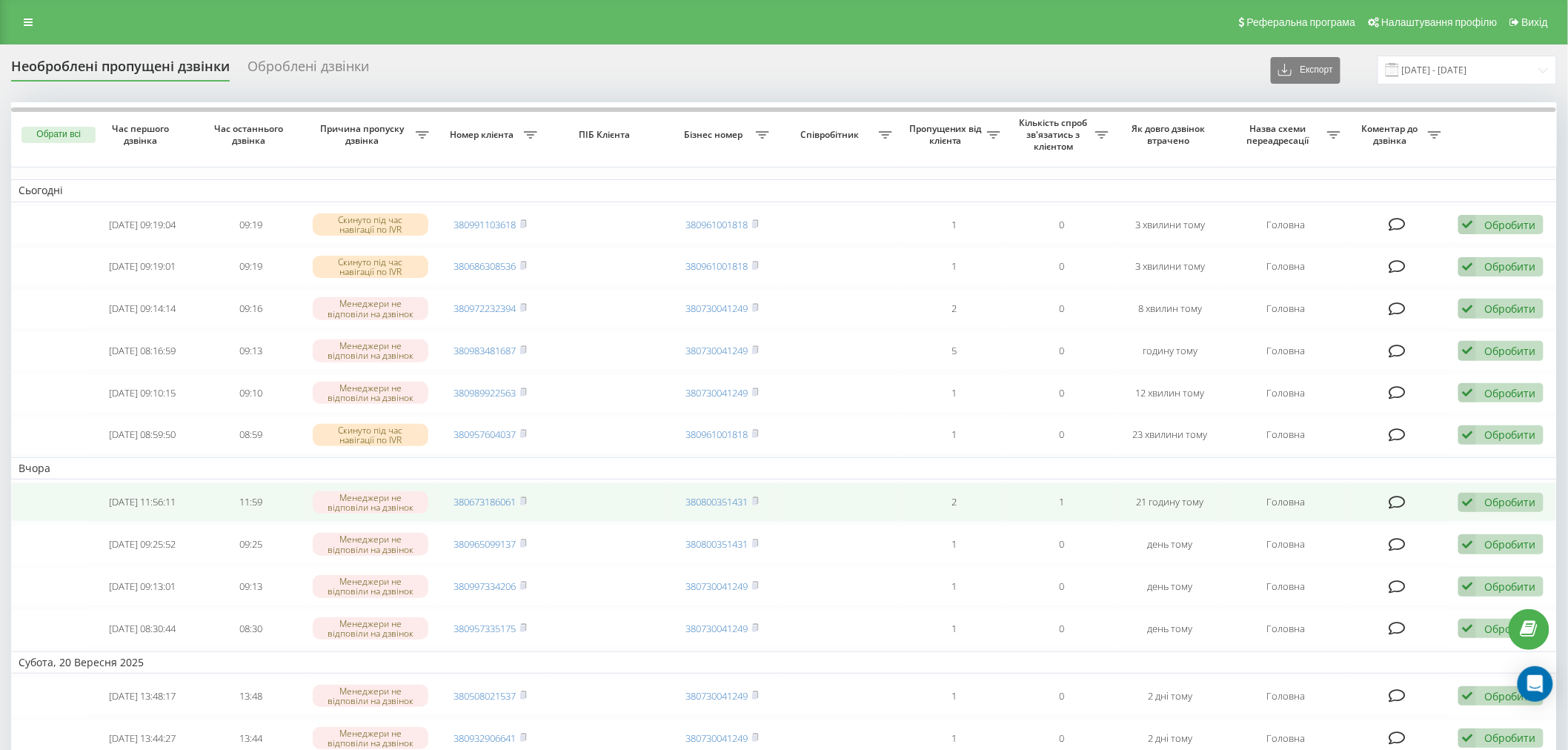
click at [1514, 502] on div "Обробити" at bounding box center [1510, 501] width 51 height 14
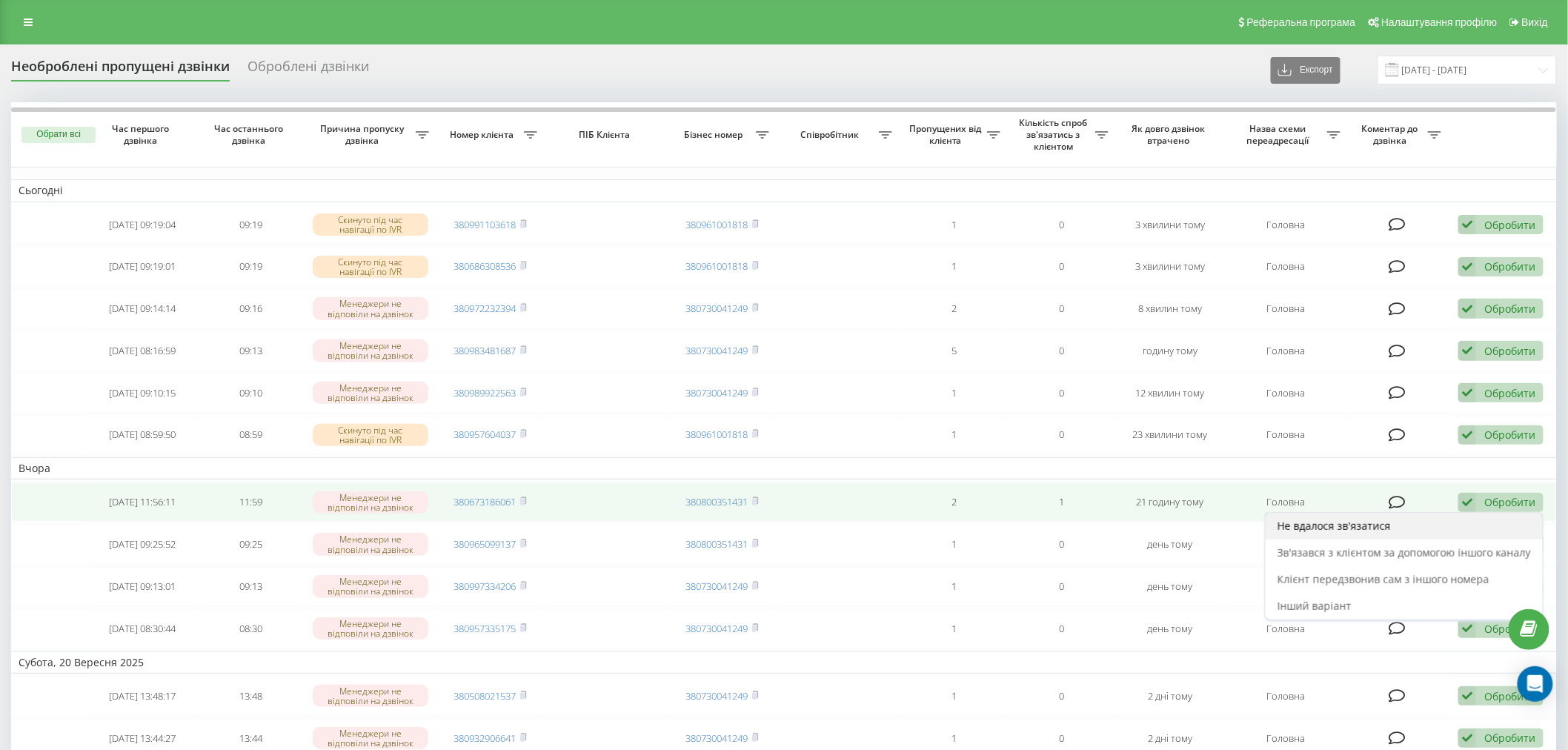
click at [1424, 534] on div "Не вдалося зв'язатися" at bounding box center [1405, 526] width 277 height 26
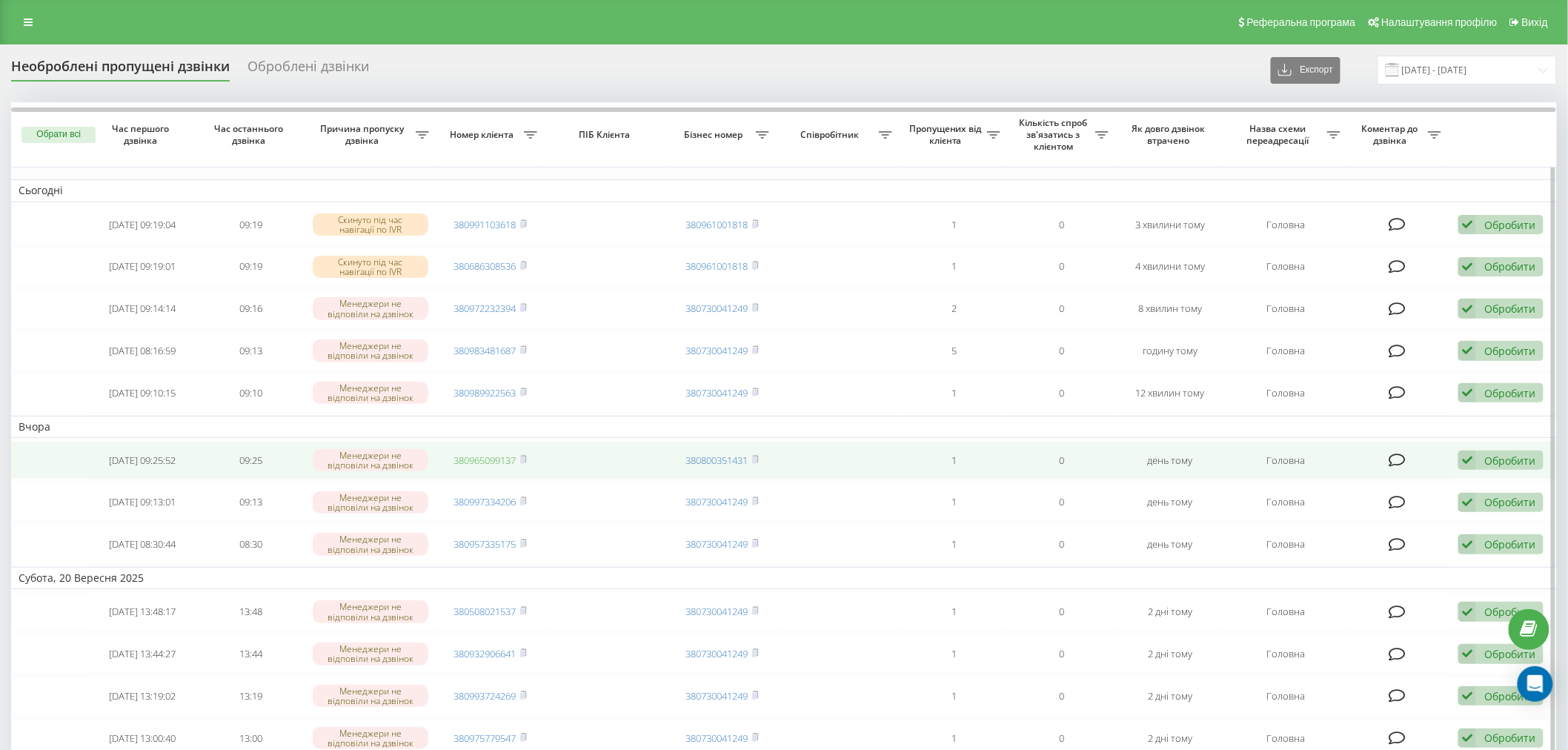
click at [481, 458] on link "380965099137" at bounding box center [485, 460] width 62 height 13
click at [1480, 463] on div "Обробити Не вдалося зв'язатися Зв'язався з клієнтом за допомогою іншого каналу …" at bounding box center [1500, 461] width 85 height 20
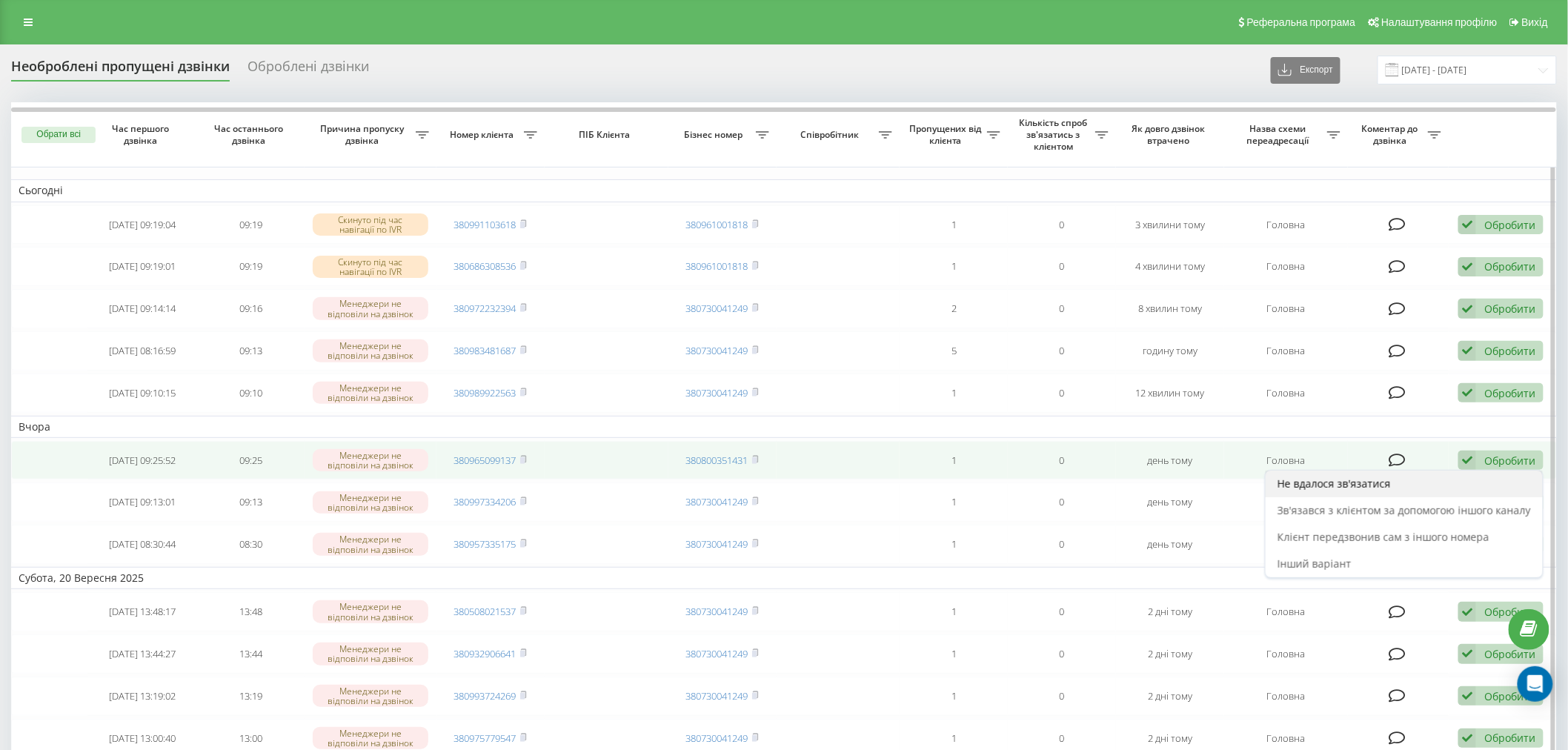
click at [1359, 479] on span "Не вдалося зв'язатися" at bounding box center [1334, 483] width 113 height 14
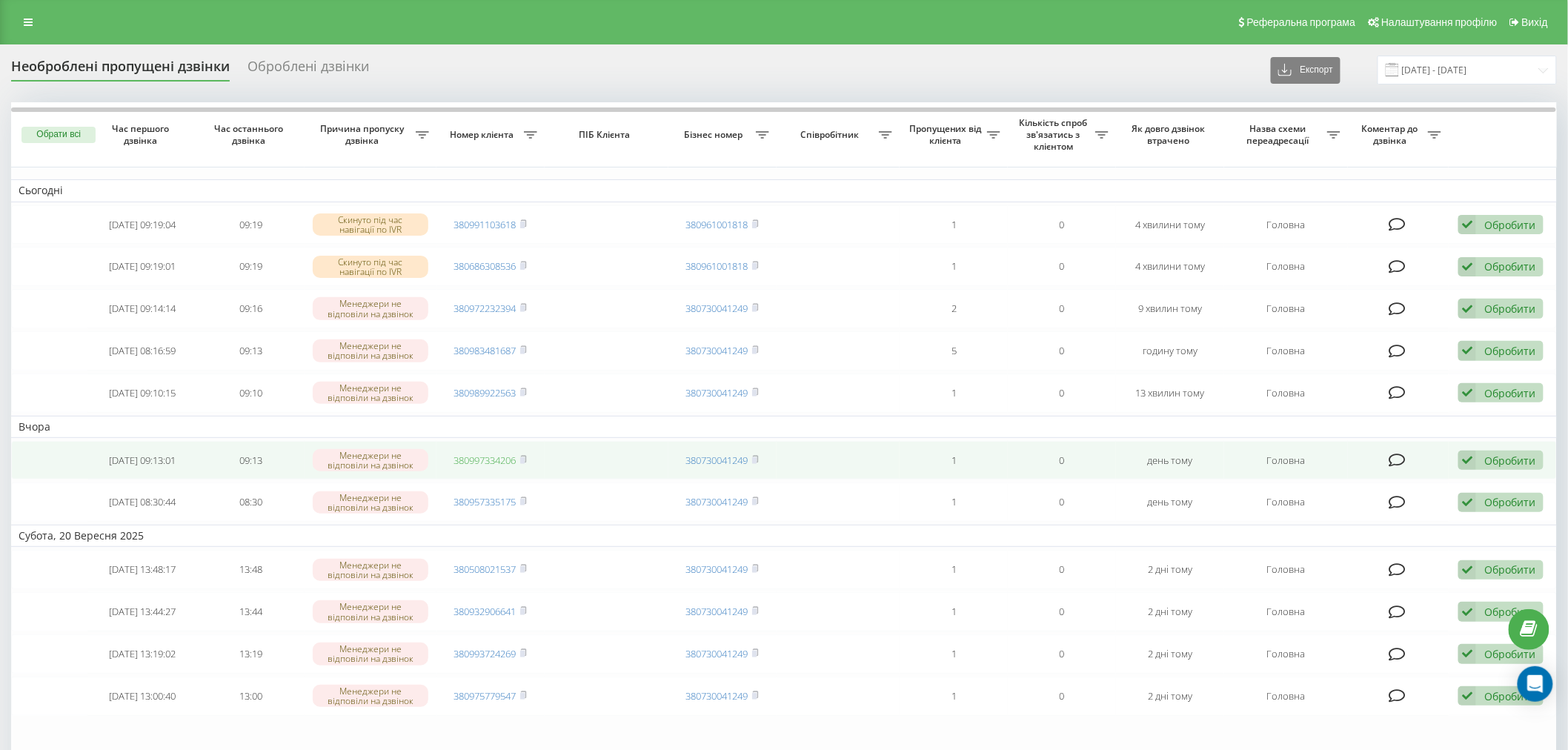
click at [495, 454] on link "380997334206" at bounding box center [485, 460] width 62 height 13
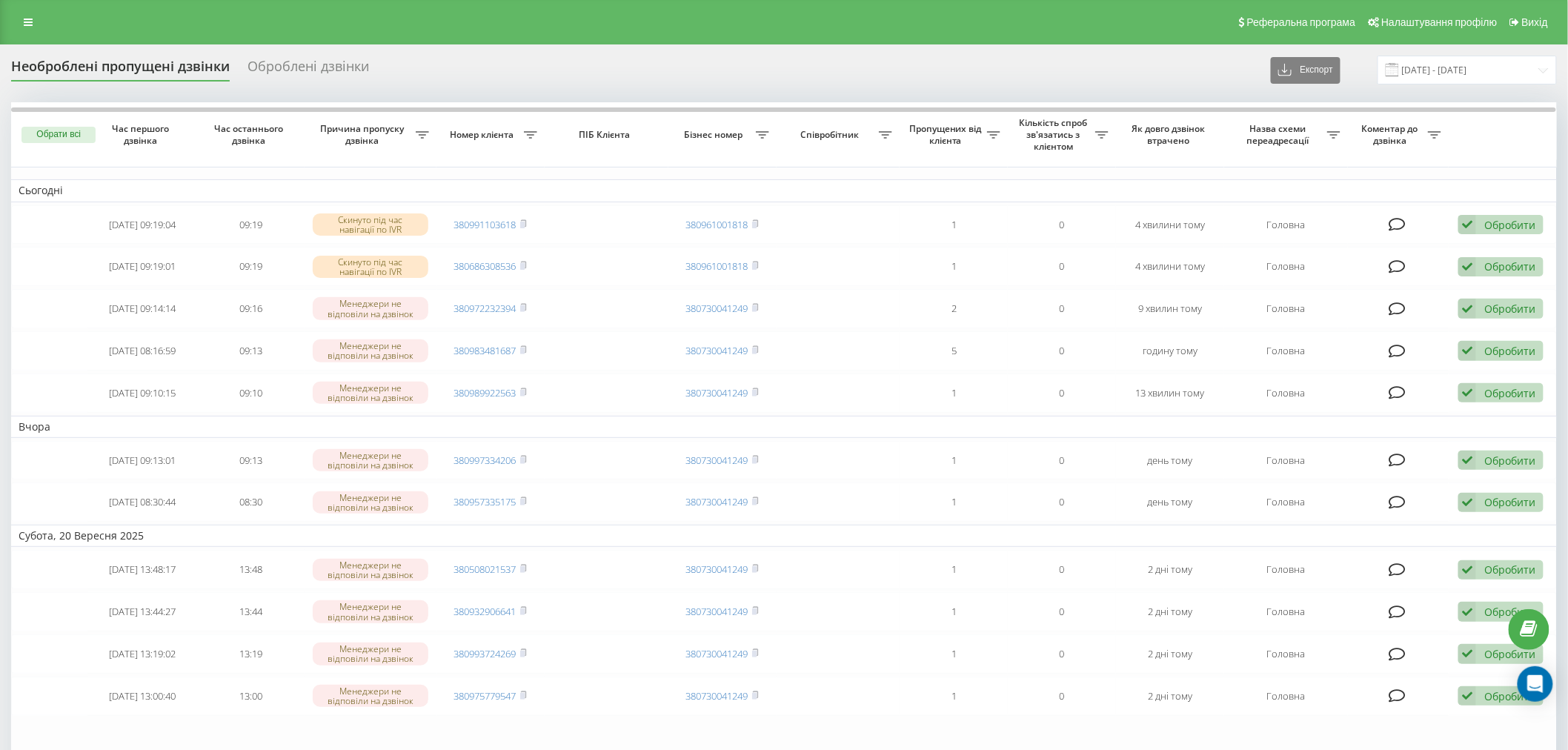
click at [8, 472] on div "Необроблені пропущені дзвінки Оброблені дзвінки Експорт .csv .xlsx 19.09.2025 -…" at bounding box center [784, 498] width 1568 height 907
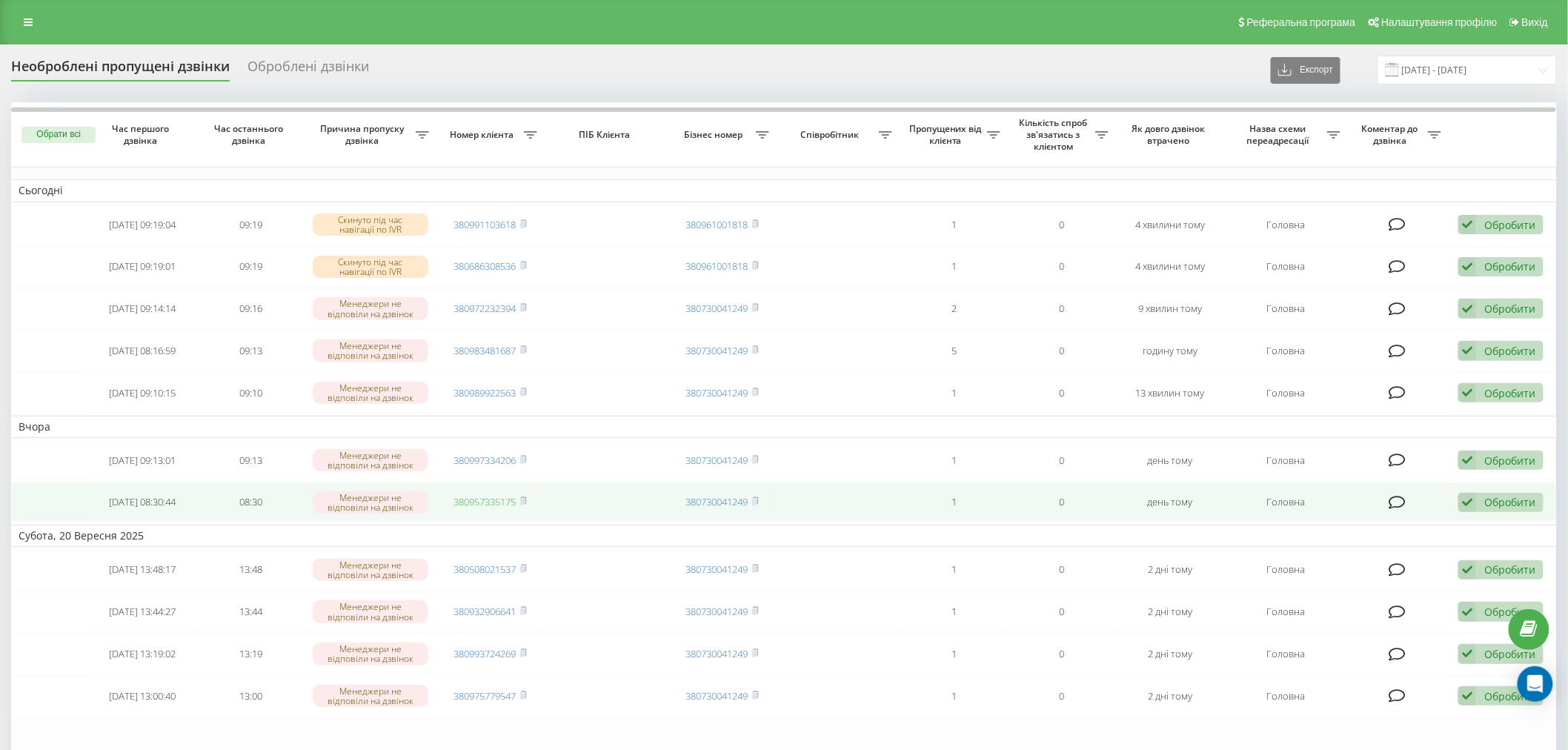
click at [454, 504] on link "380957335175" at bounding box center [485, 501] width 62 height 13
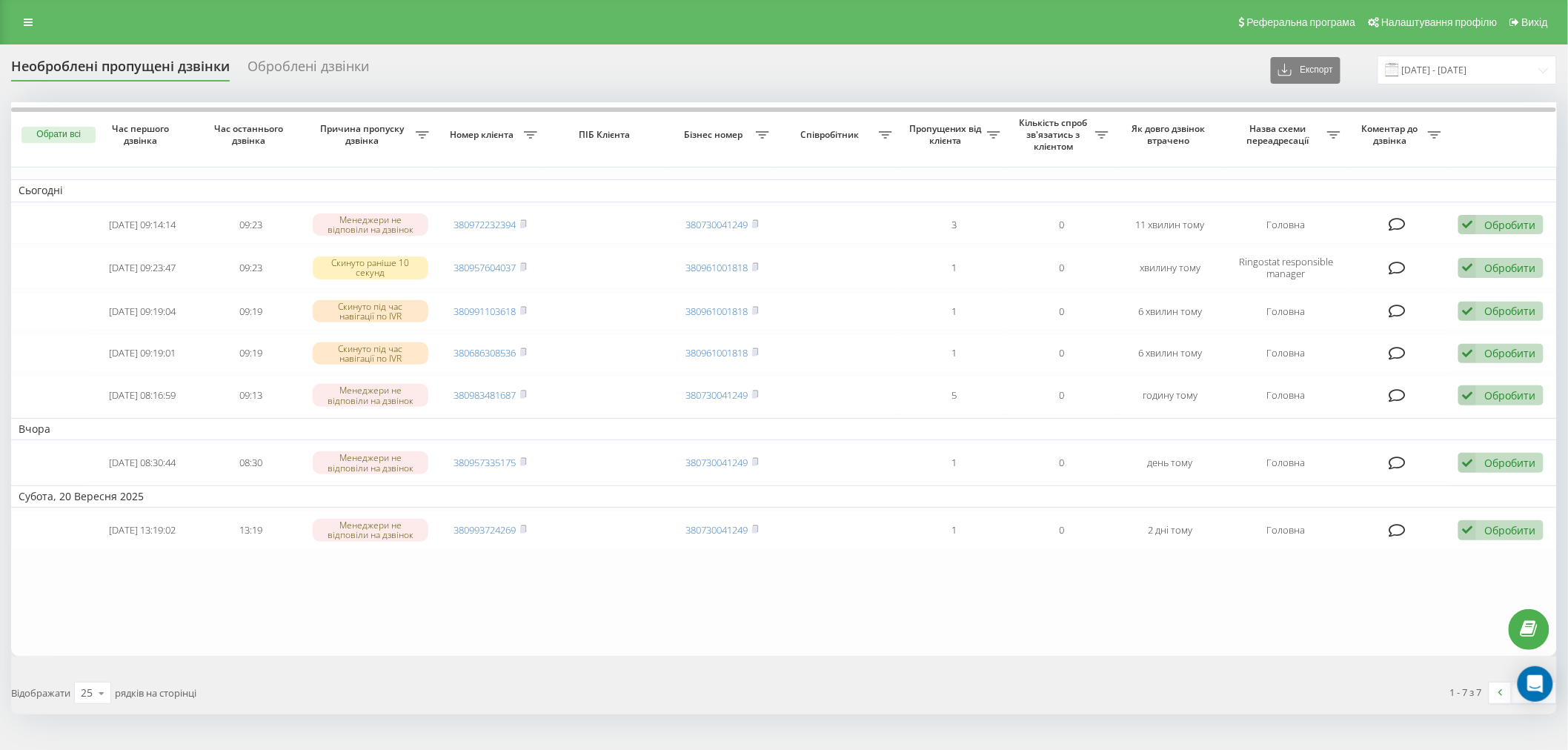
click at [695, 697] on div "Відображати 25 10 25 50 100 рядків на сторінці" at bounding box center [392, 693] width 784 height 43
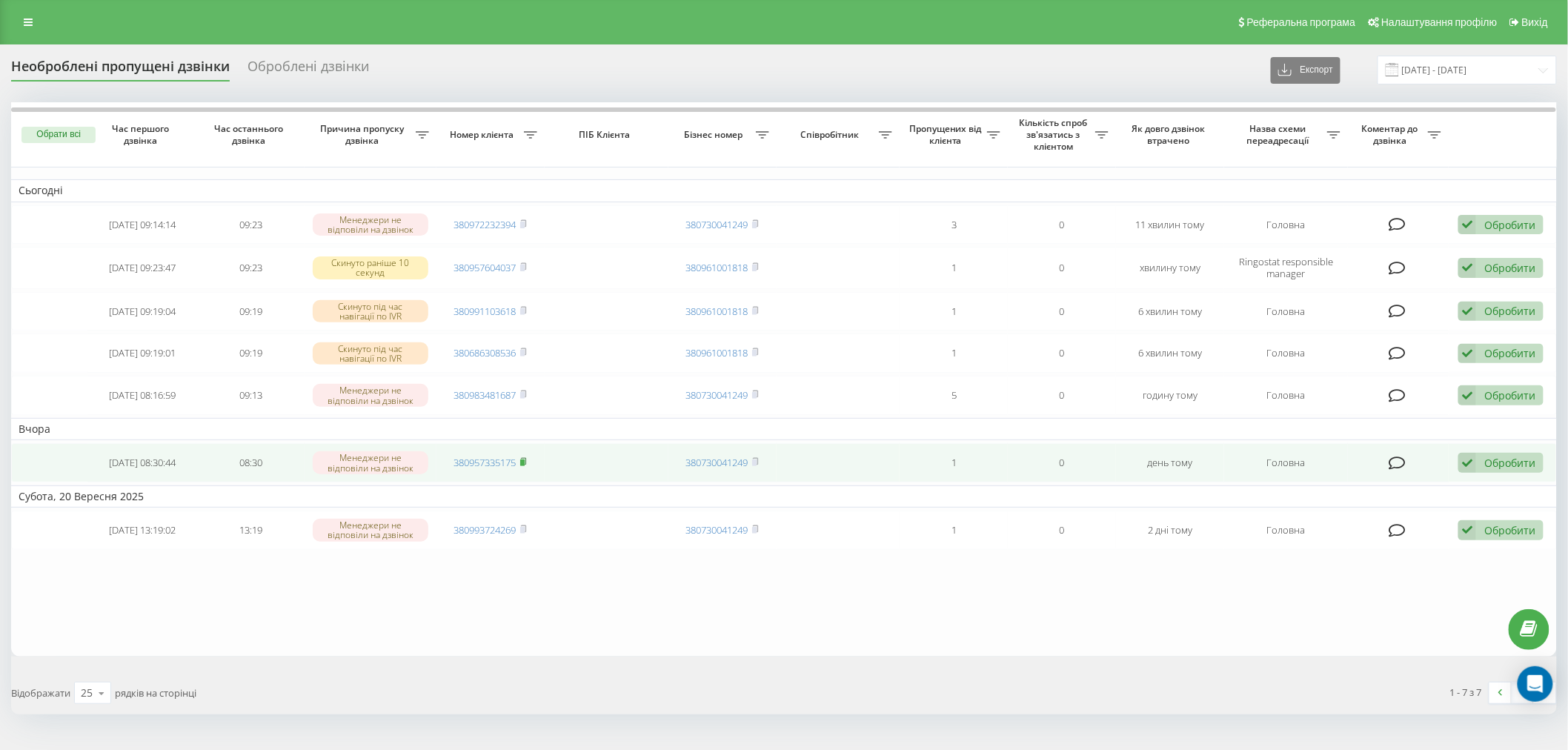
click at [524, 459] on rect at bounding box center [522, 463] width 4 height 7
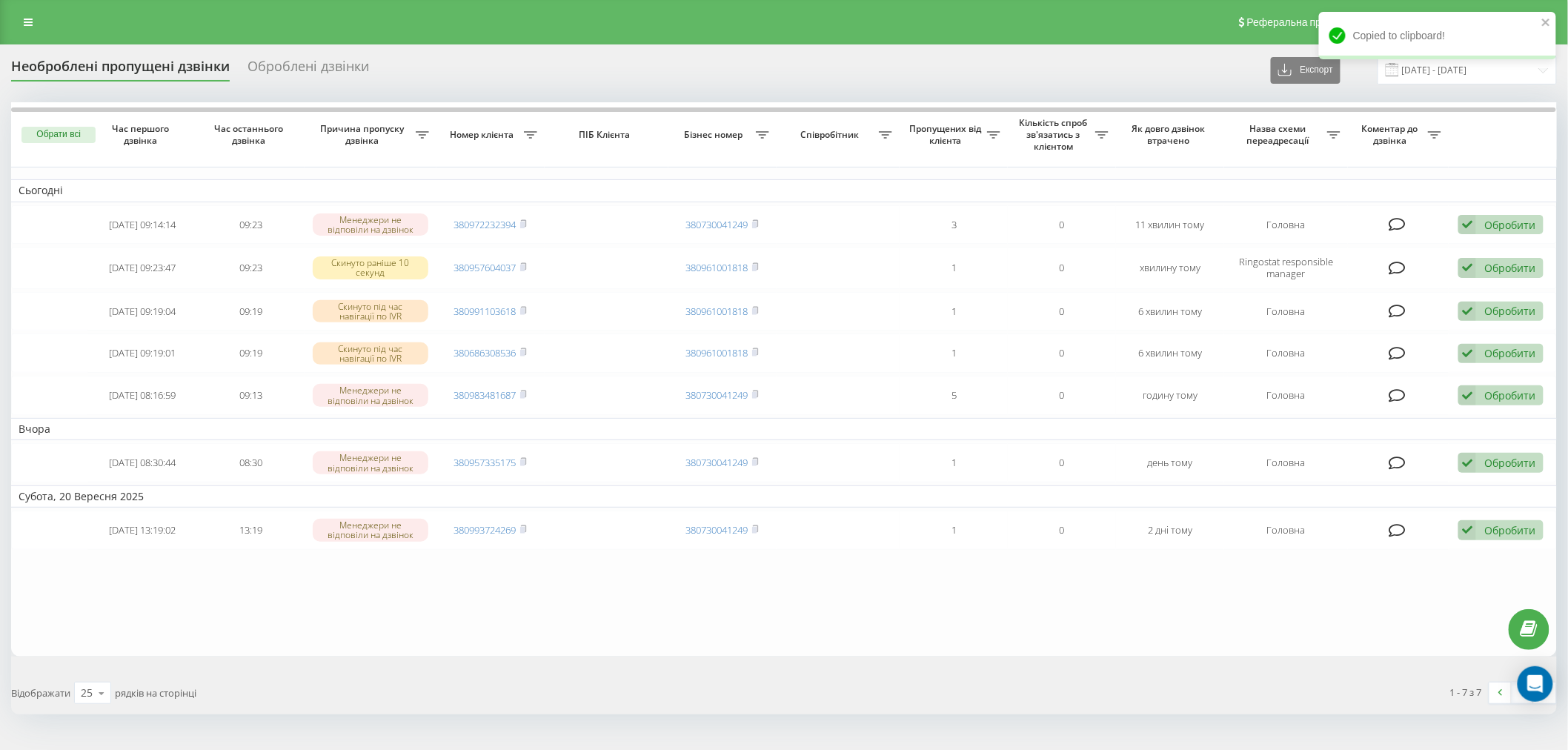
click at [1410, 595] on table "Сьогодні [DATE] 09:14:14 09:23 Менеджери не відповіли на дзвінок 380972232394 3…" at bounding box center [784, 379] width 1546 height 553
click at [300, 560] on table "Сьогодні [DATE] 09:14:14 09:23 Менеджери не відповіли на дзвінок 380972232394 3…" at bounding box center [784, 379] width 1546 height 553
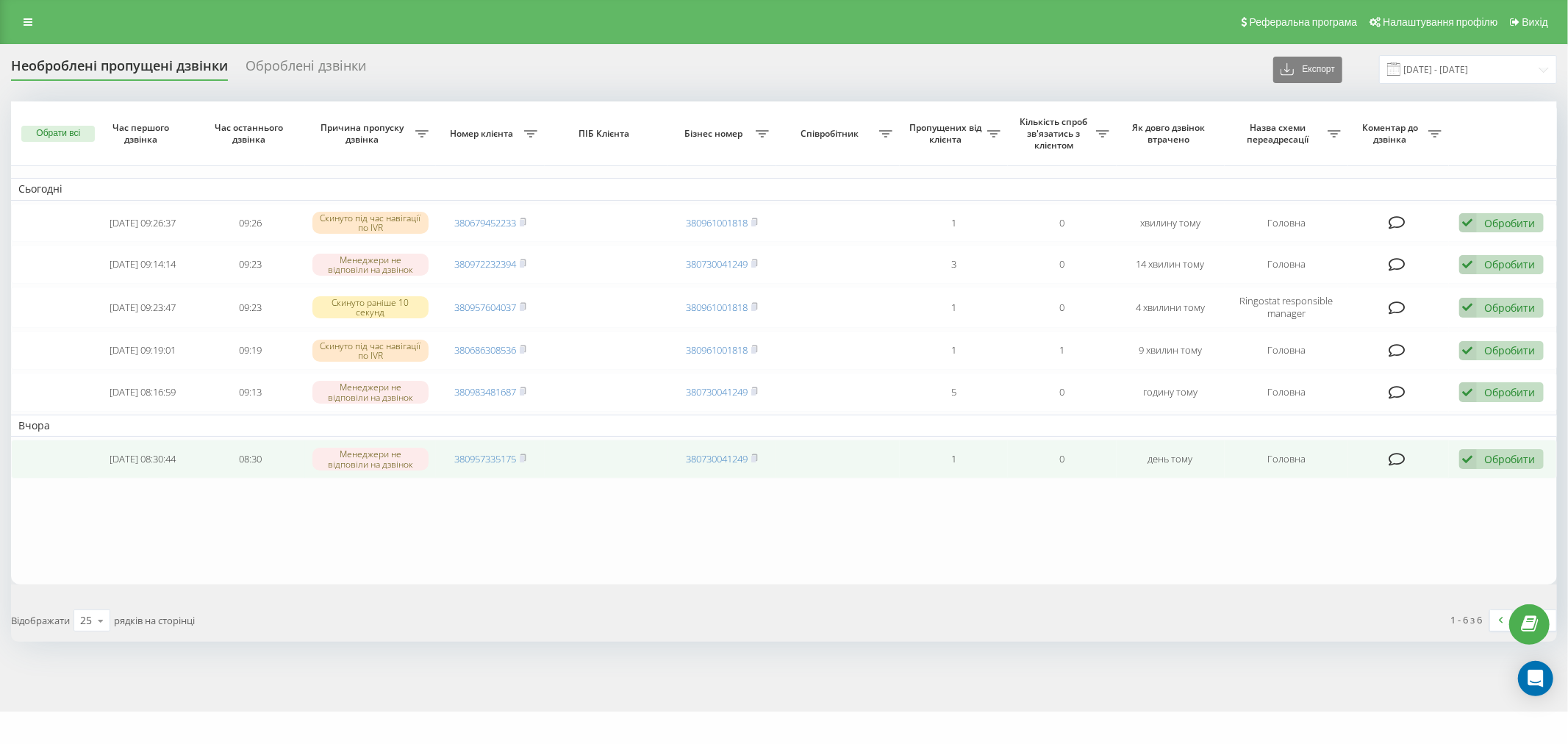
click at [1489, 454] on div "Обробити" at bounding box center [1511, 459] width 51 height 14
click at [1364, 481] on span "Не вдалося зв'язатися" at bounding box center [1335, 483] width 112 height 14
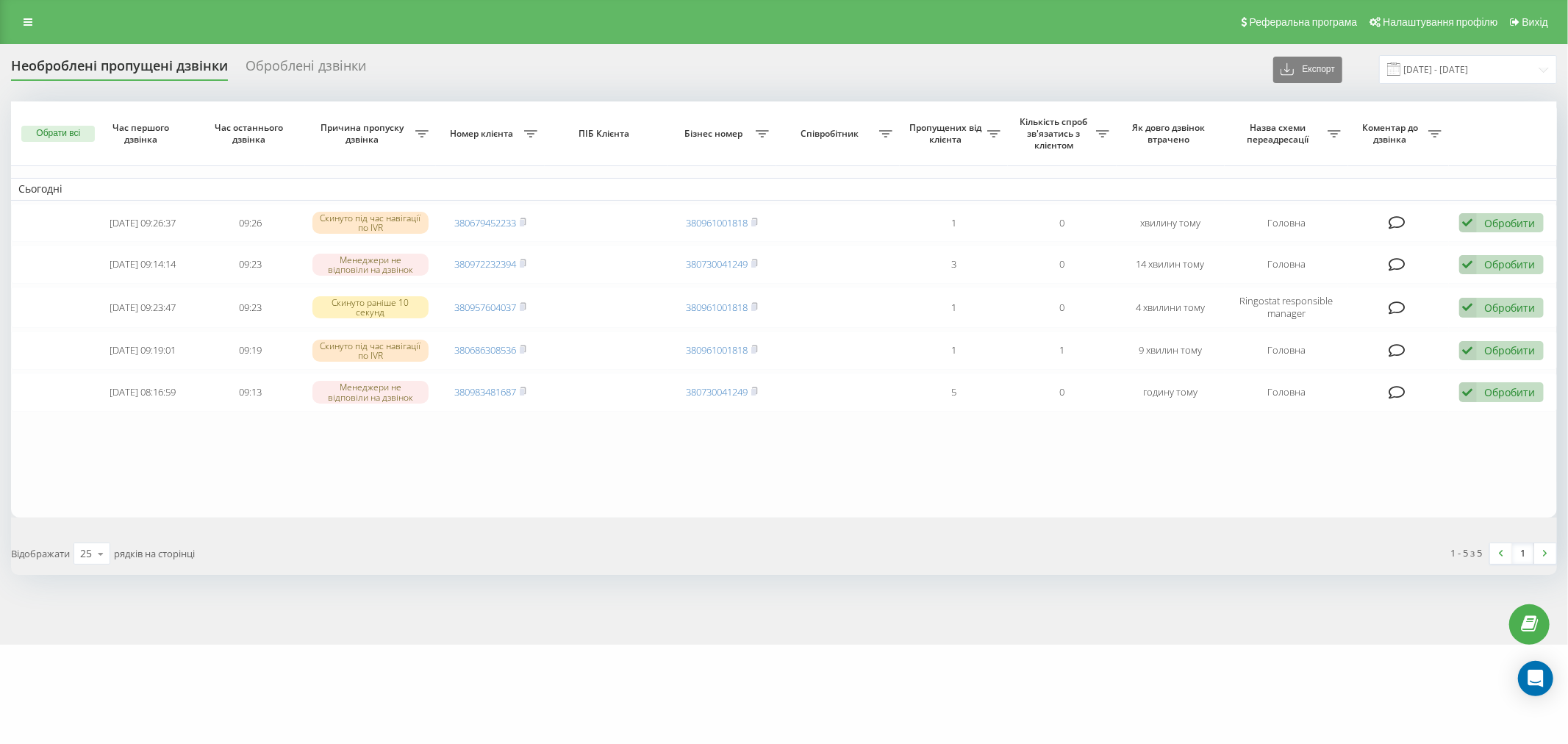
click at [817, 474] on table "Сьогодні [DATE] 09:26:37 09:26 Скинуто під час навігації по IVR 380679452233 38…" at bounding box center [783, 310] width 1546 height 416
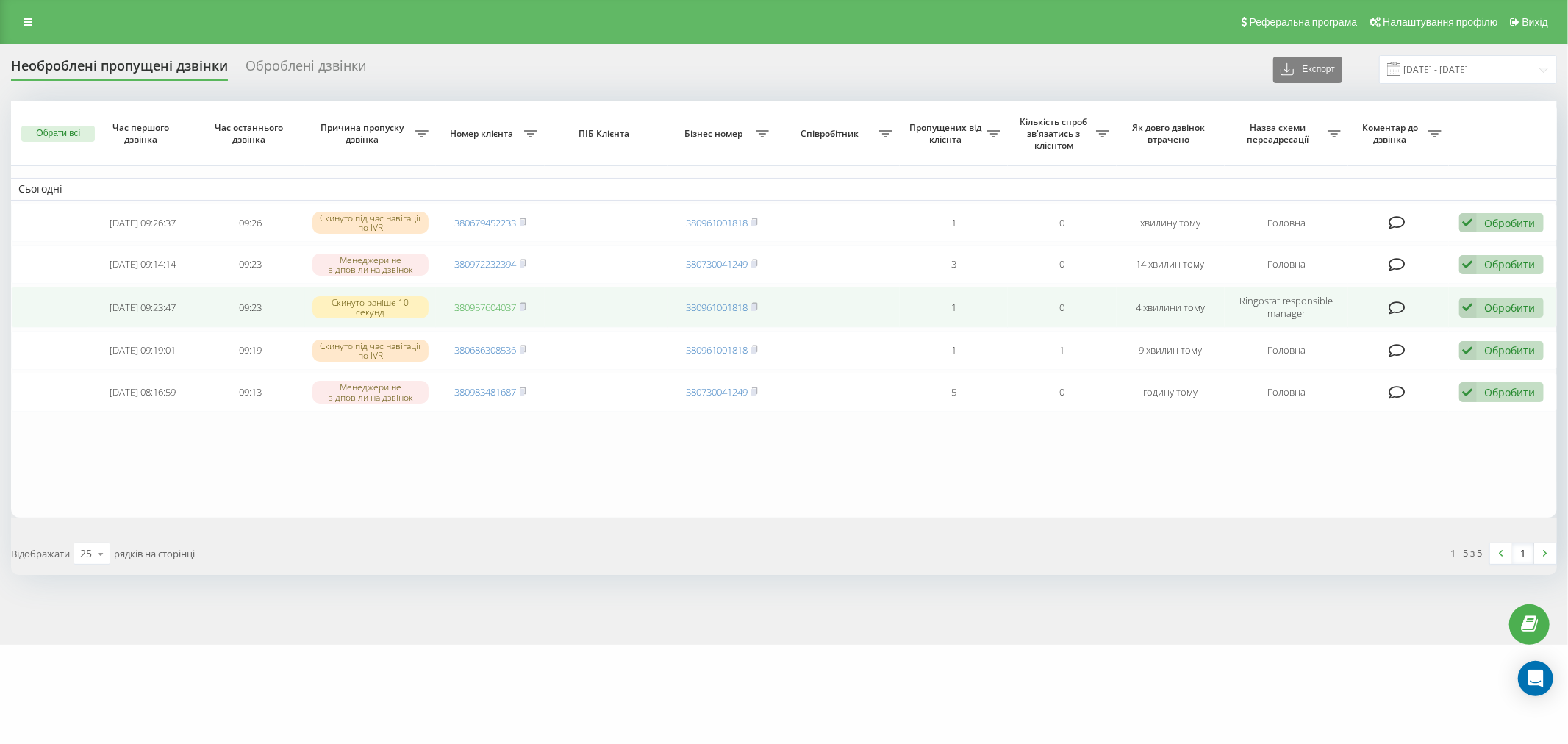
click at [460, 311] on link "380957604037" at bounding box center [485, 307] width 61 height 13
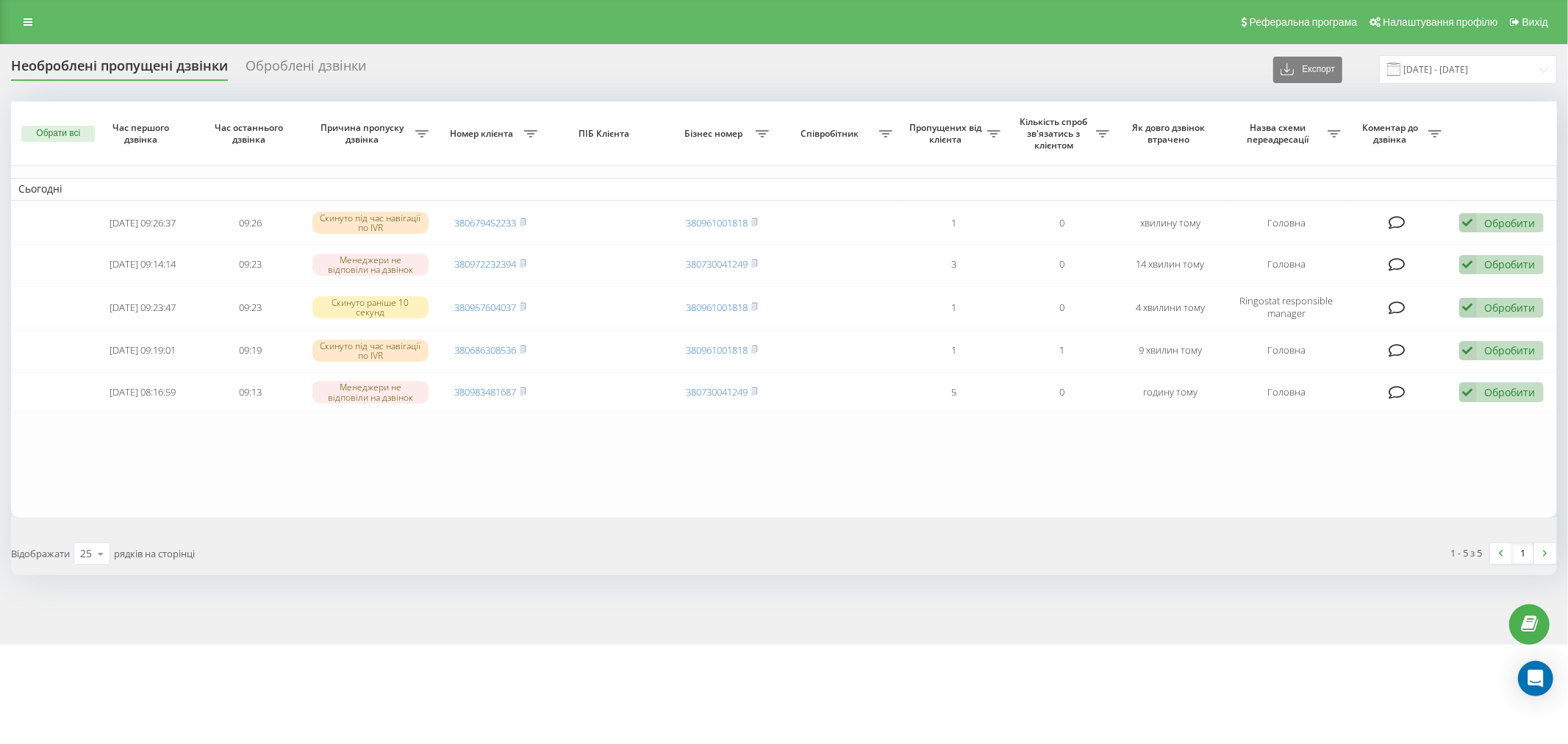
click at [836, 620] on div "Необроблені пропущені дзвінки Оброблені дзвінки Експорт .csv .xlsx [DATE] - [DA…" at bounding box center [784, 344] width 1568 height 601
click at [964, 584] on div "Необроблені пропущені дзвінки Оброблені дзвінки Експорт .csv .xlsx [DATE] - [DA…" at bounding box center [784, 344] width 1568 height 601
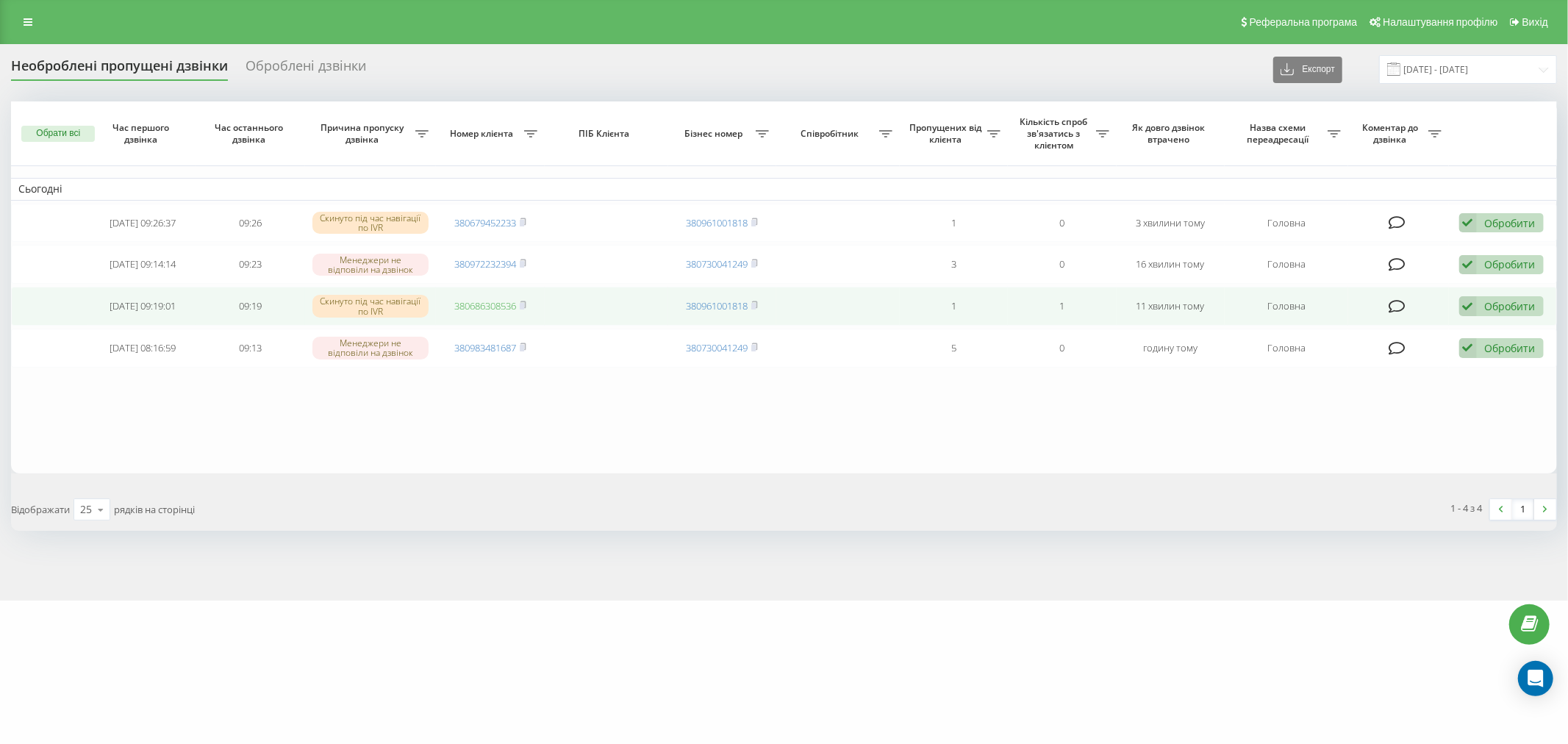
click at [496, 310] on link "380686308536" at bounding box center [485, 306] width 61 height 13
click at [1500, 297] on div "Обробити Не вдалося зв'язатися Зв'язався з клієнтом за допомогою іншого каналу …" at bounding box center [1501, 306] width 84 height 20
click at [1502, 318] on div "Не вдалося зв'язатися" at bounding box center [1406, 330] width 275 height 26
